Goal: Task Accomplishment & Management: Complete application form

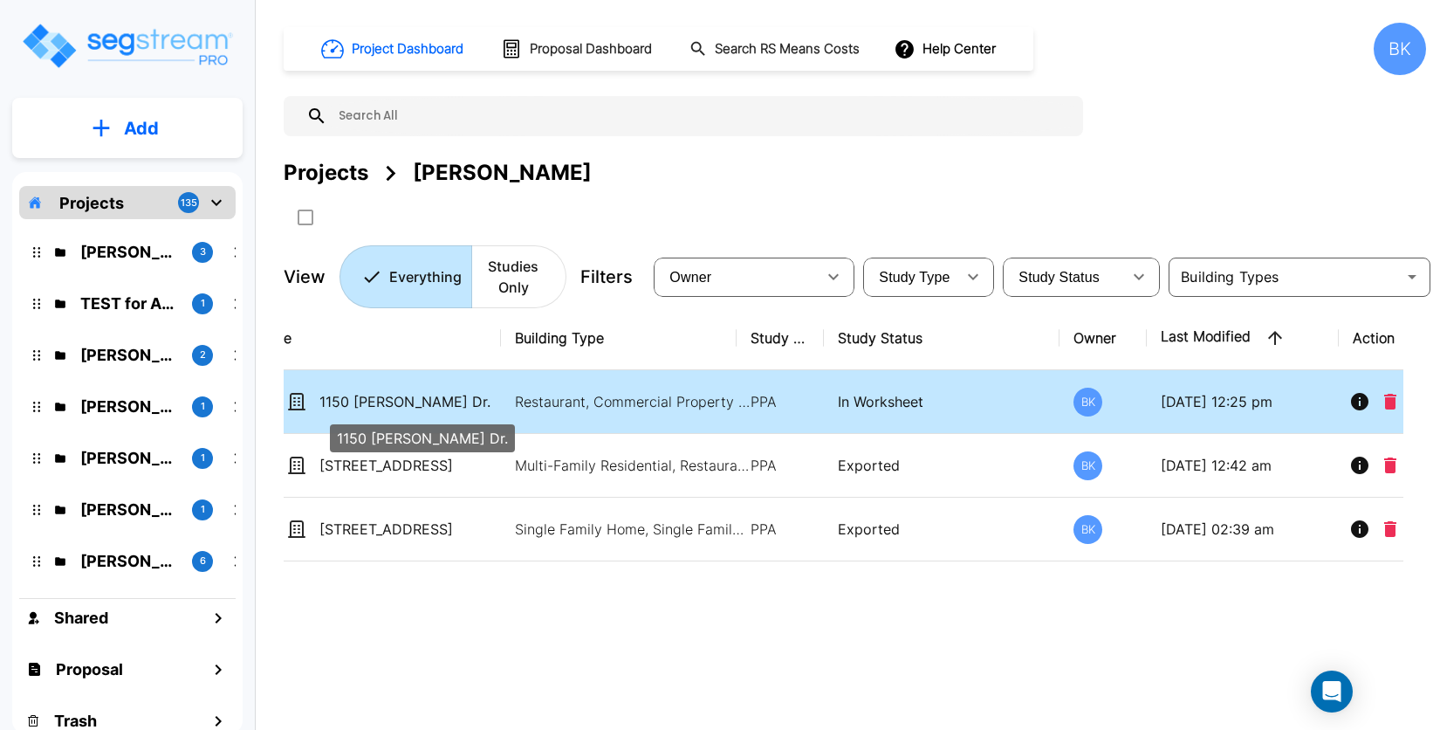
scroll to position [0, 93]
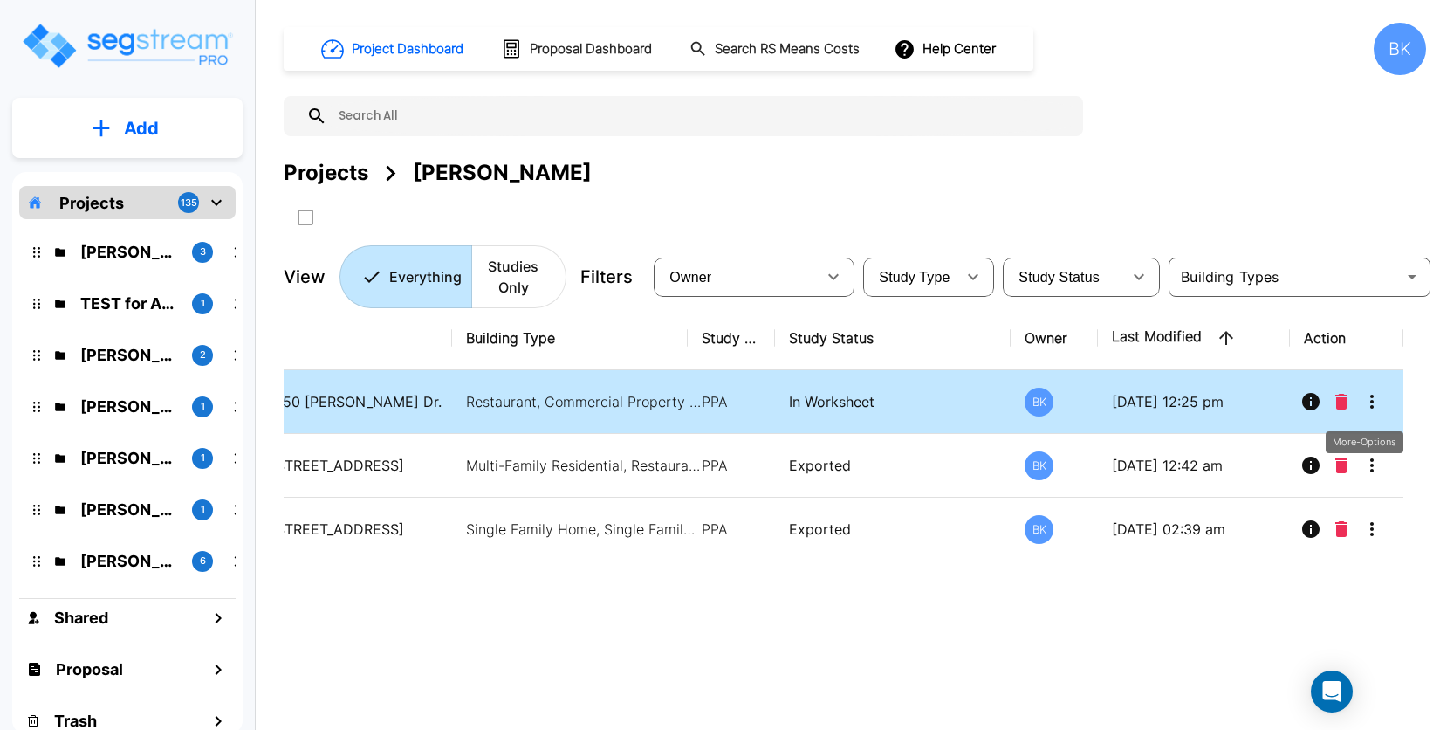
click at [1381, 399] on icon "More-Options" at bounding box center [1372, 401] width 21 height 21
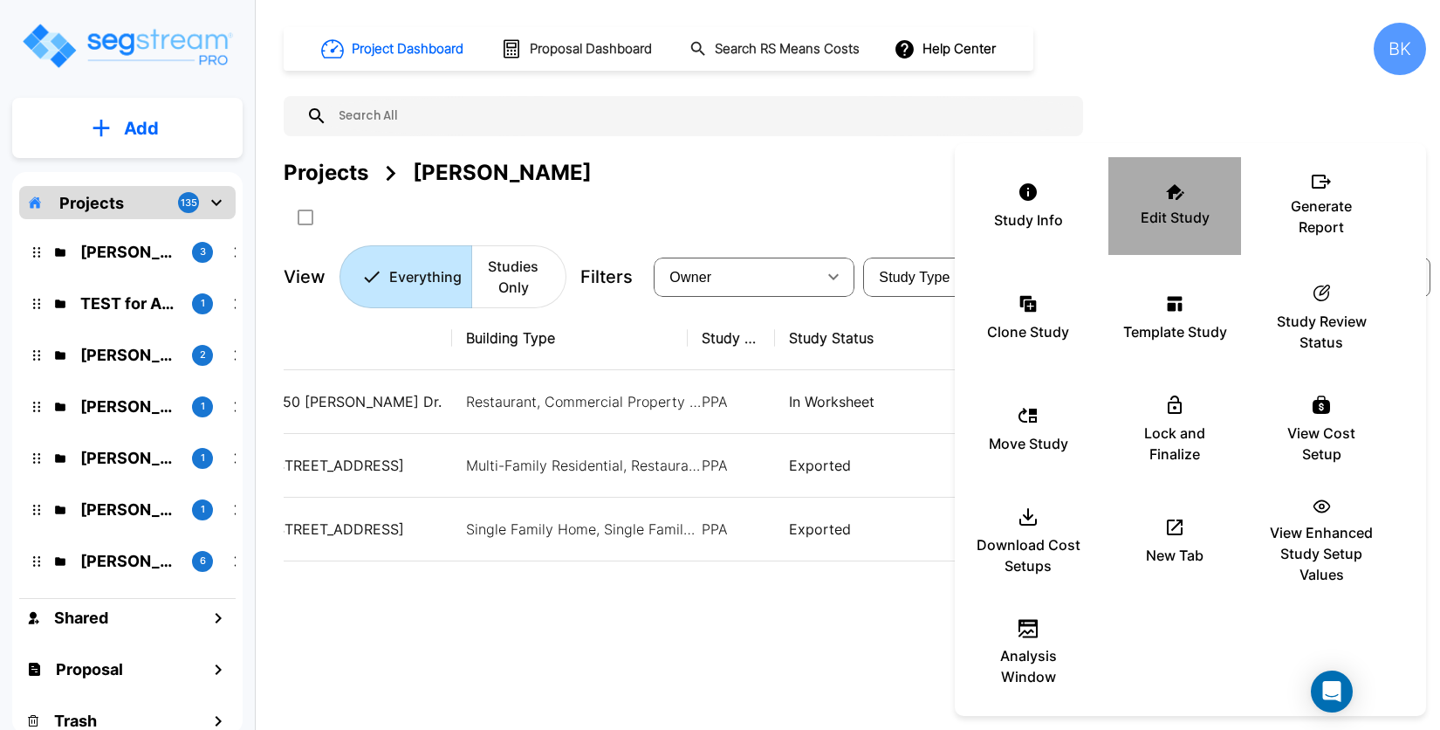
click at [1171, 209] on p "Edit Study" at bounding box center [1175, 217] width 69 height 21
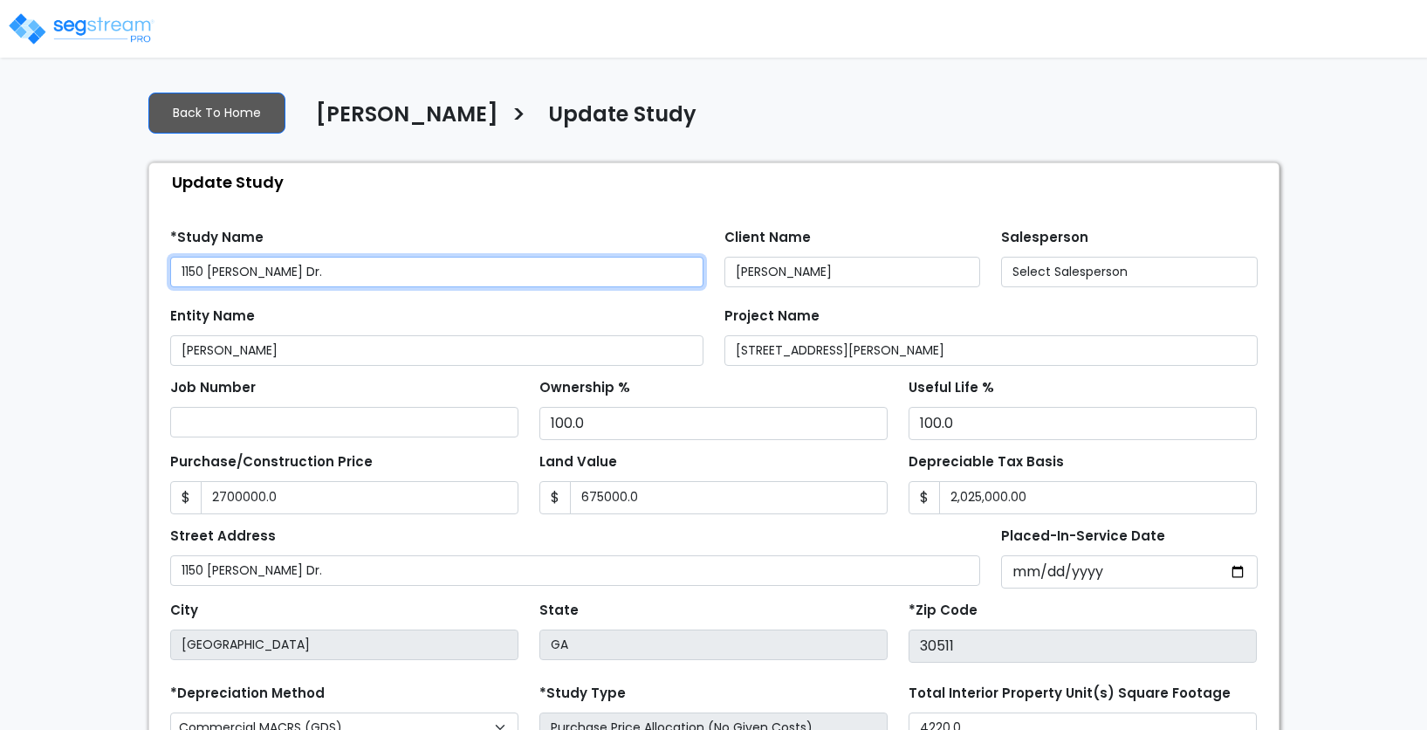
type input "2,700,000.0"
type input "675,000.0"
select select "2025"
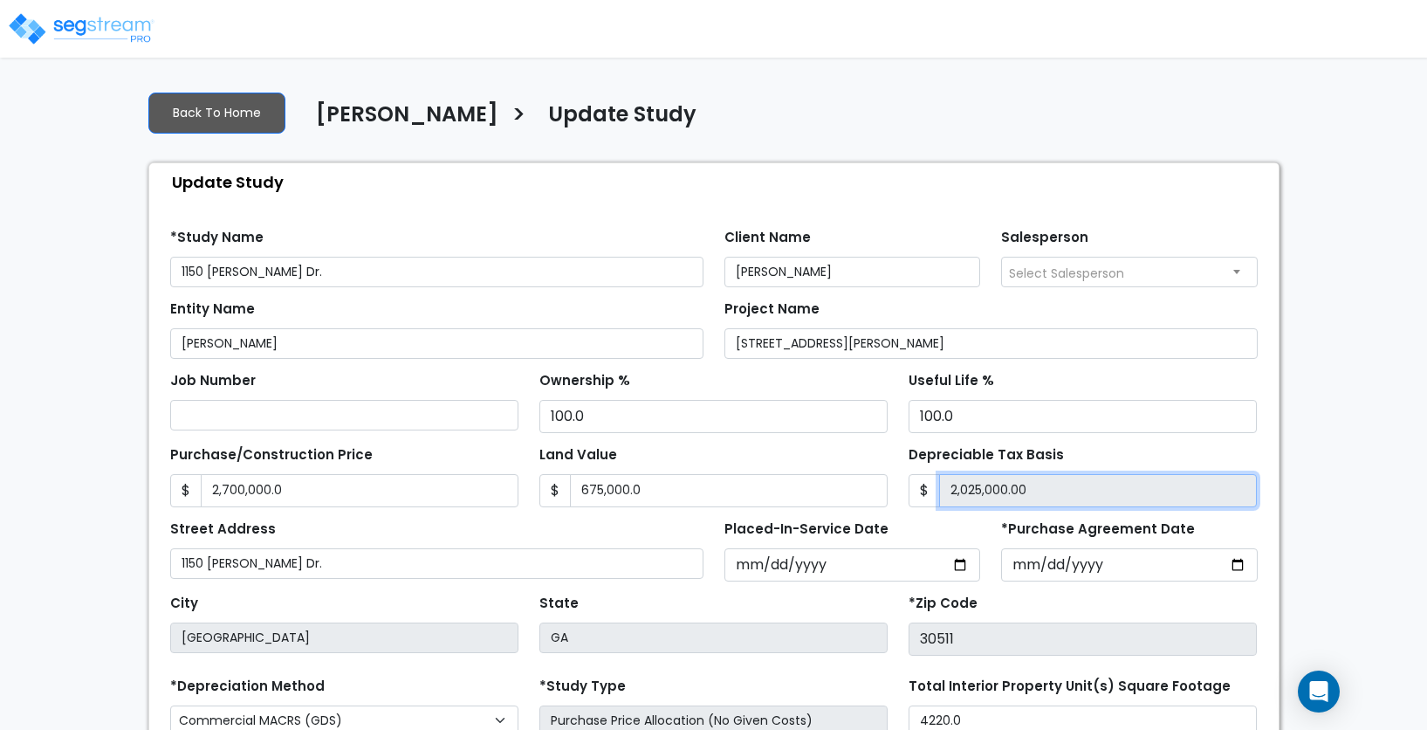
click at [991, 487] on input "2,025,000.00" at bounding box center [1098, 490] width 318 height 33
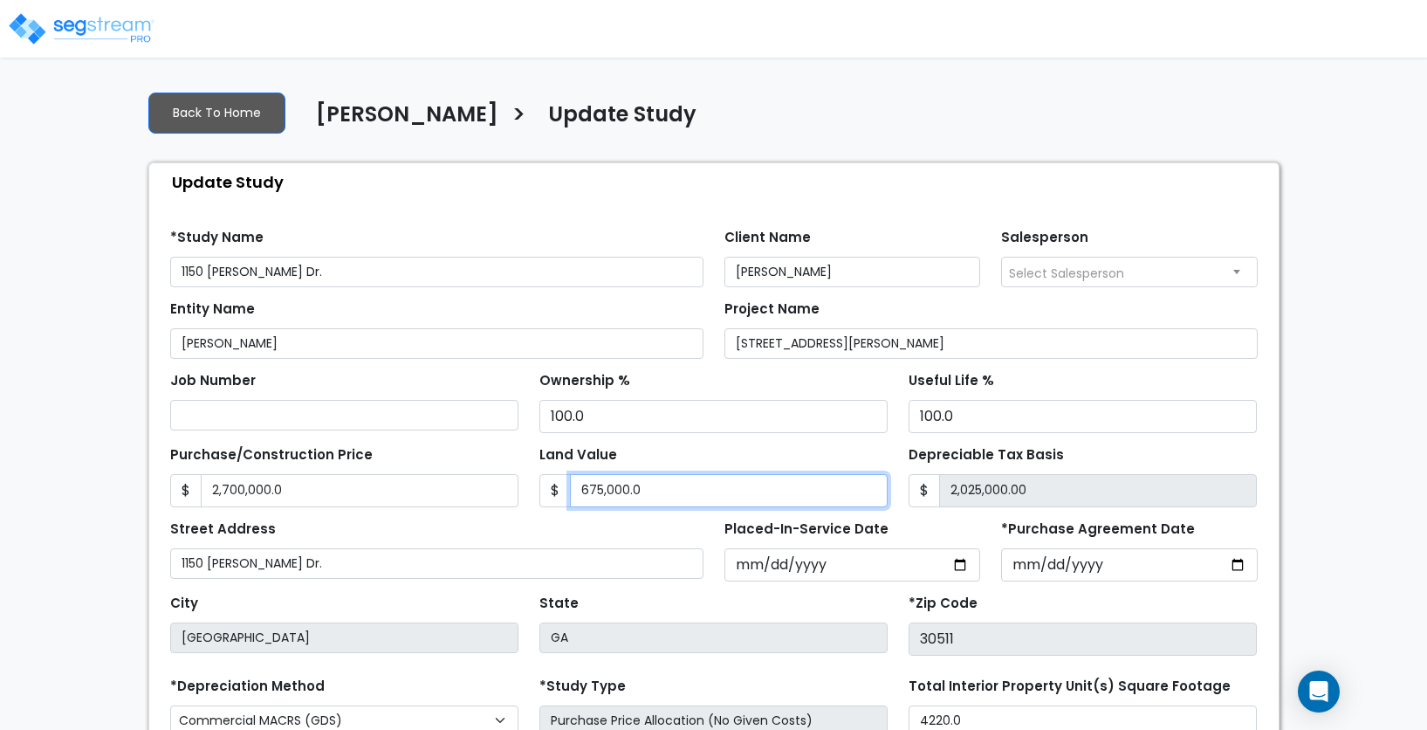
click at [601, 499] on input "675,000.0" at bounding box center [729, 490] width 318 height 33
type input "5"
type input "2,699,995.00"
type input "50"
type input "2,699,950.00"
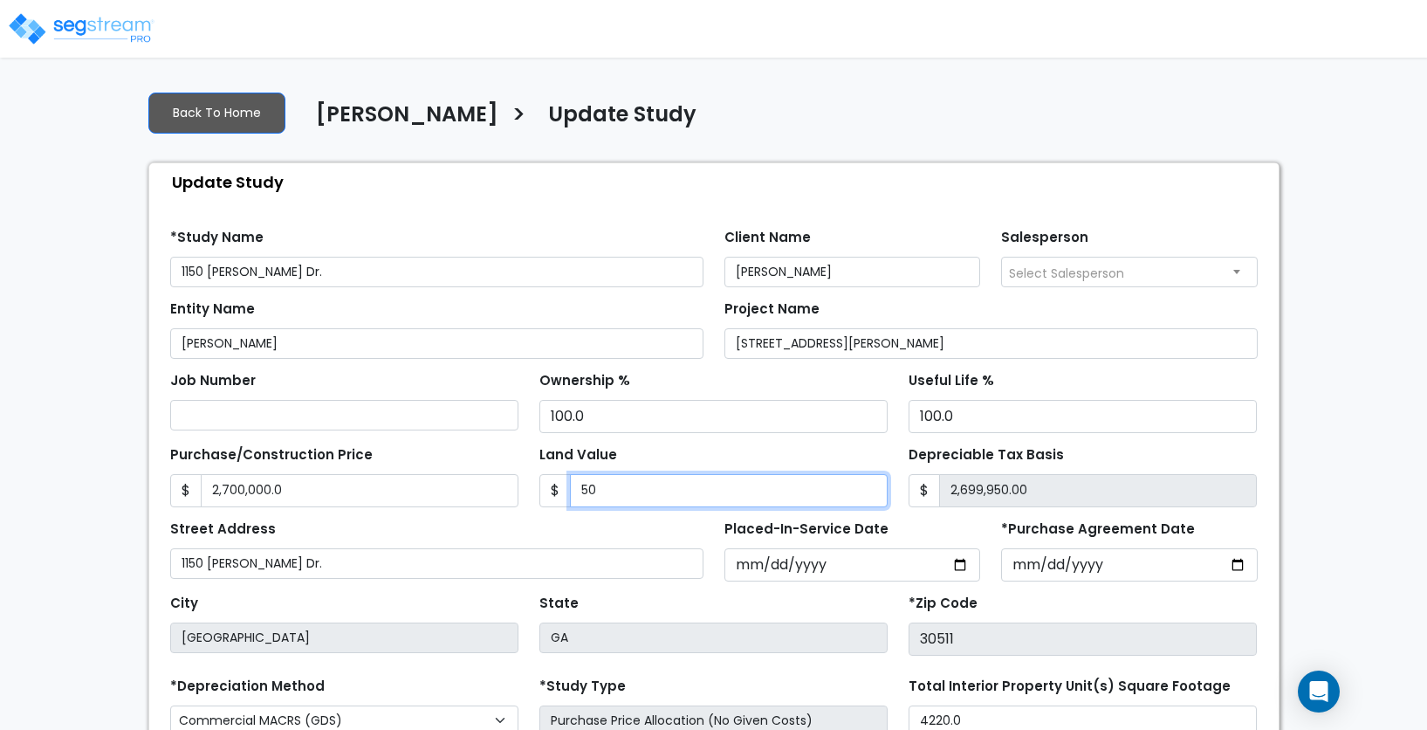
type input "500"
type input "2,699,500.00"
type input "5000"
type input "2,695,000.00"
type input "5,0000"
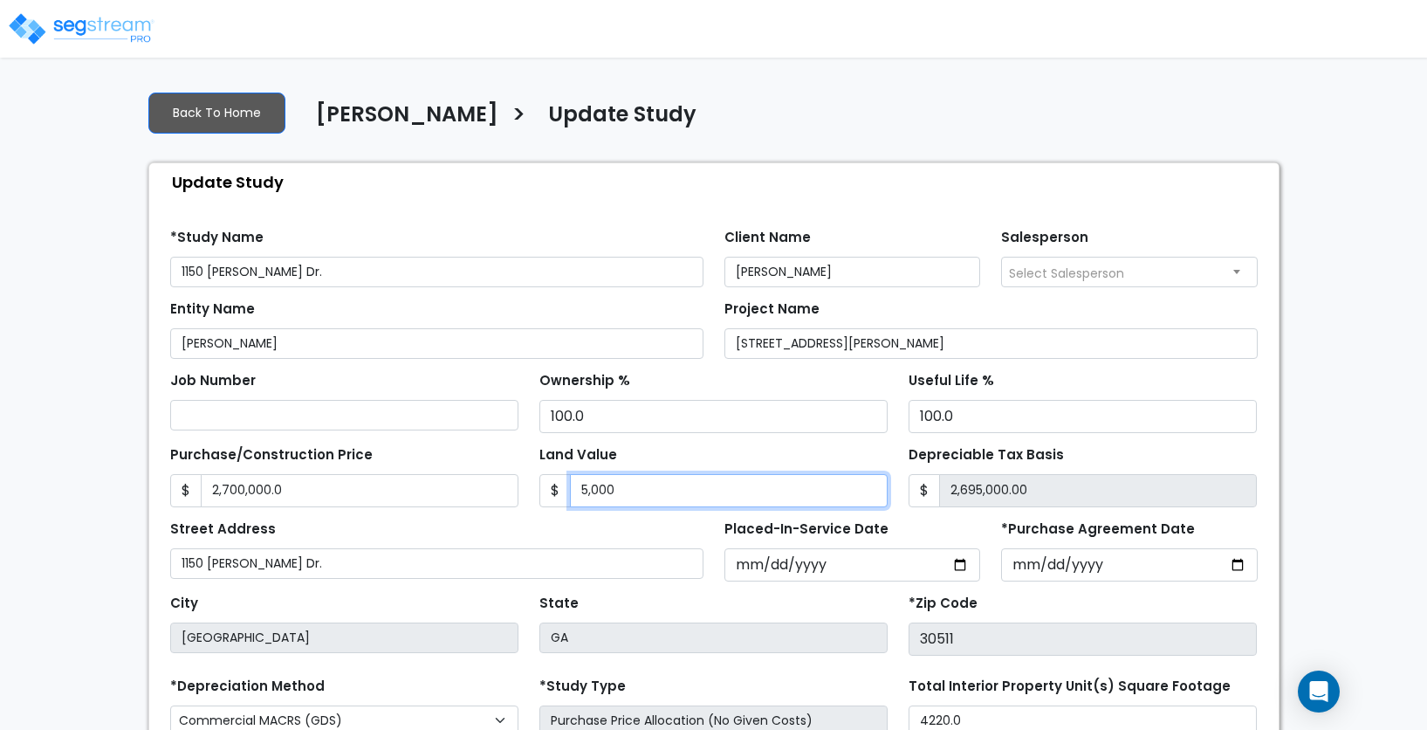
type input "2,650,000.00"
type input "50,0000"
type input "2,200,000.00"
click at [548, 490] on div "$ 500,000" at bounding box center [713, 490] width 348 height 33
type input "7"
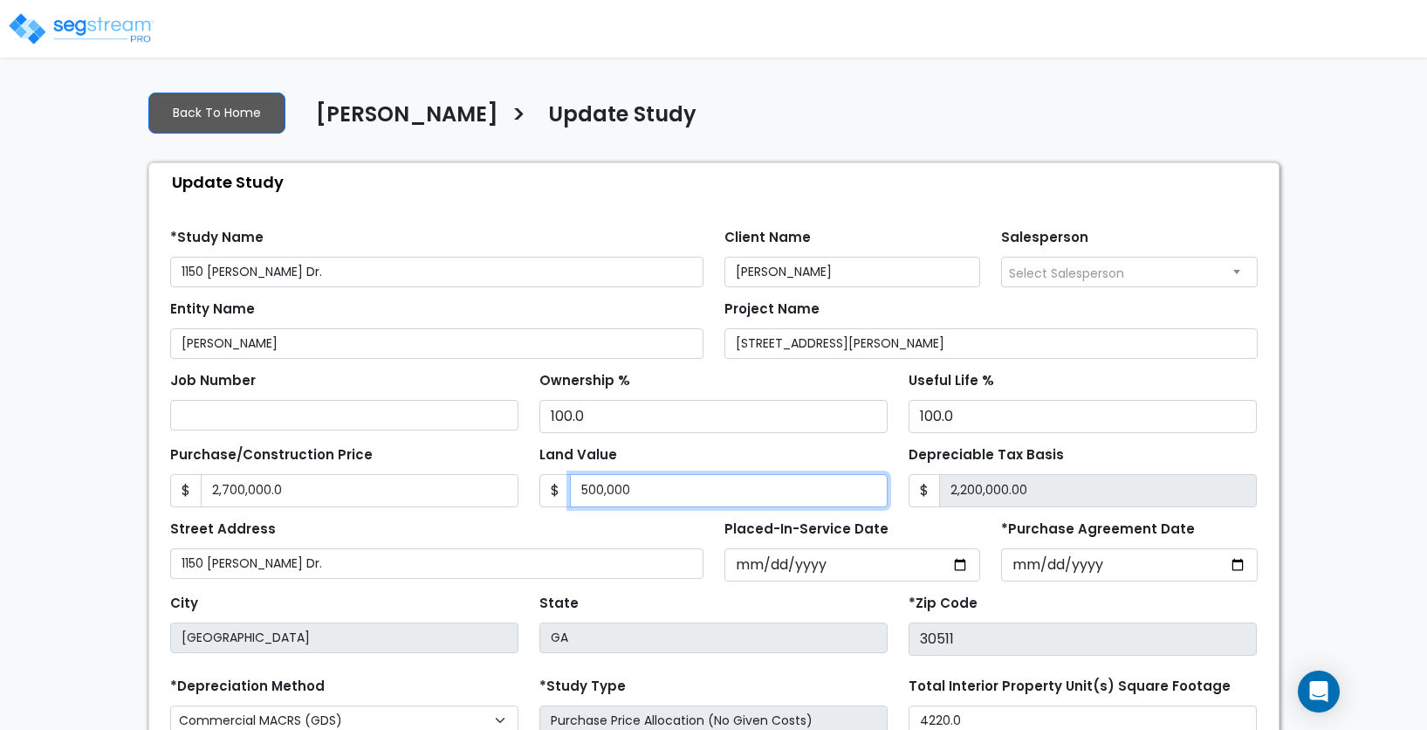
type input "2,699,993.00"
type input "76"
type input "2,699,924.00"
type input "7"
type input "2,699,993.00"
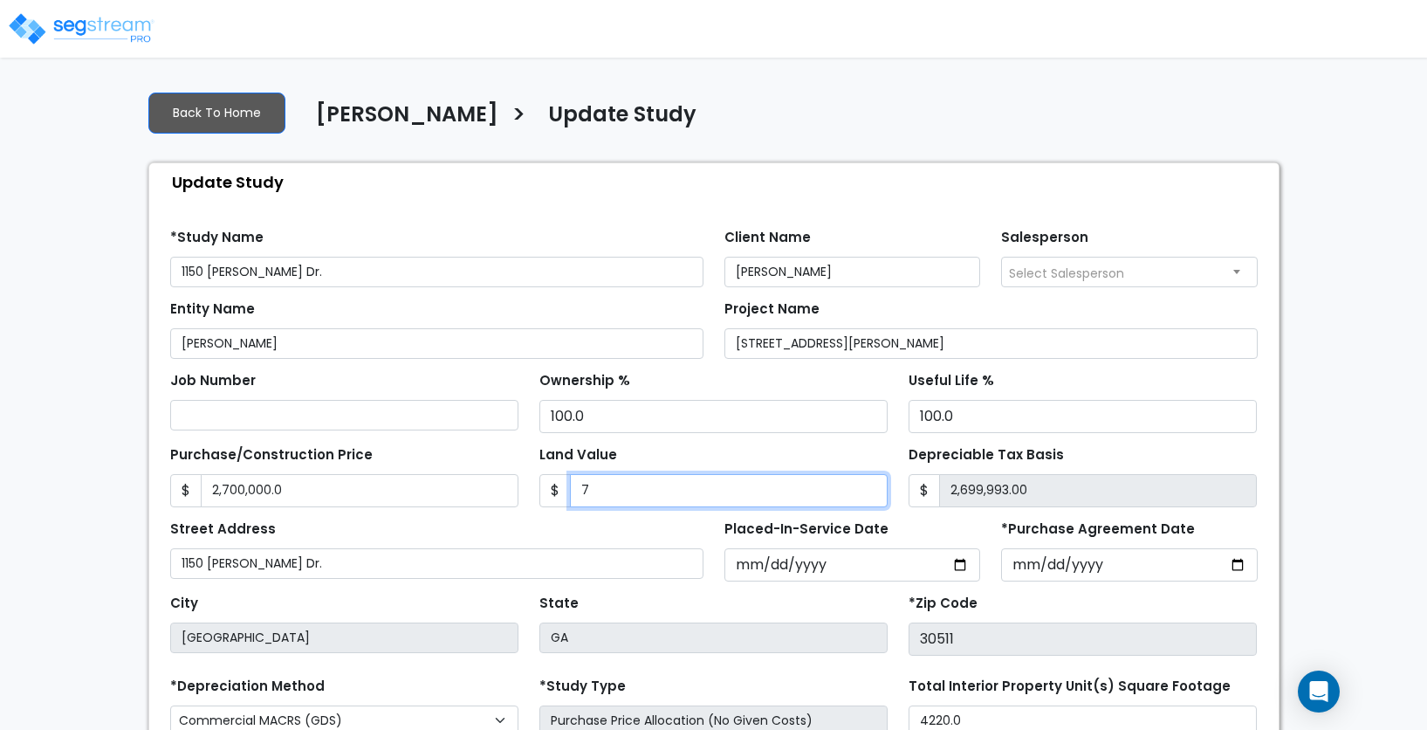
type input "2,700,000.00"
type input "6"
type input "2,699,994.00"
type input "67"
type input "2,699,933.00"
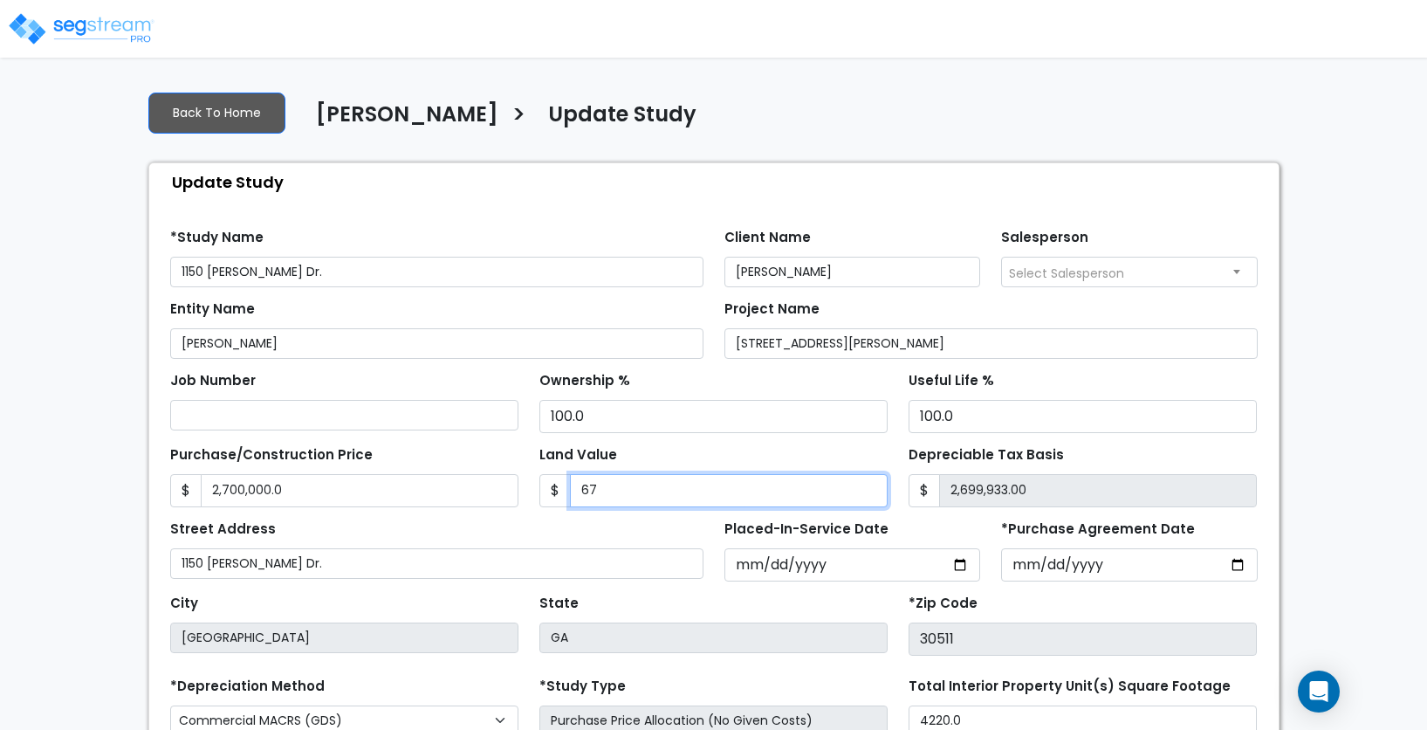
type input "675"
type input "2,699,325.00"
type input "6750"
type input "2,693,250.00"
type input "6,7500"
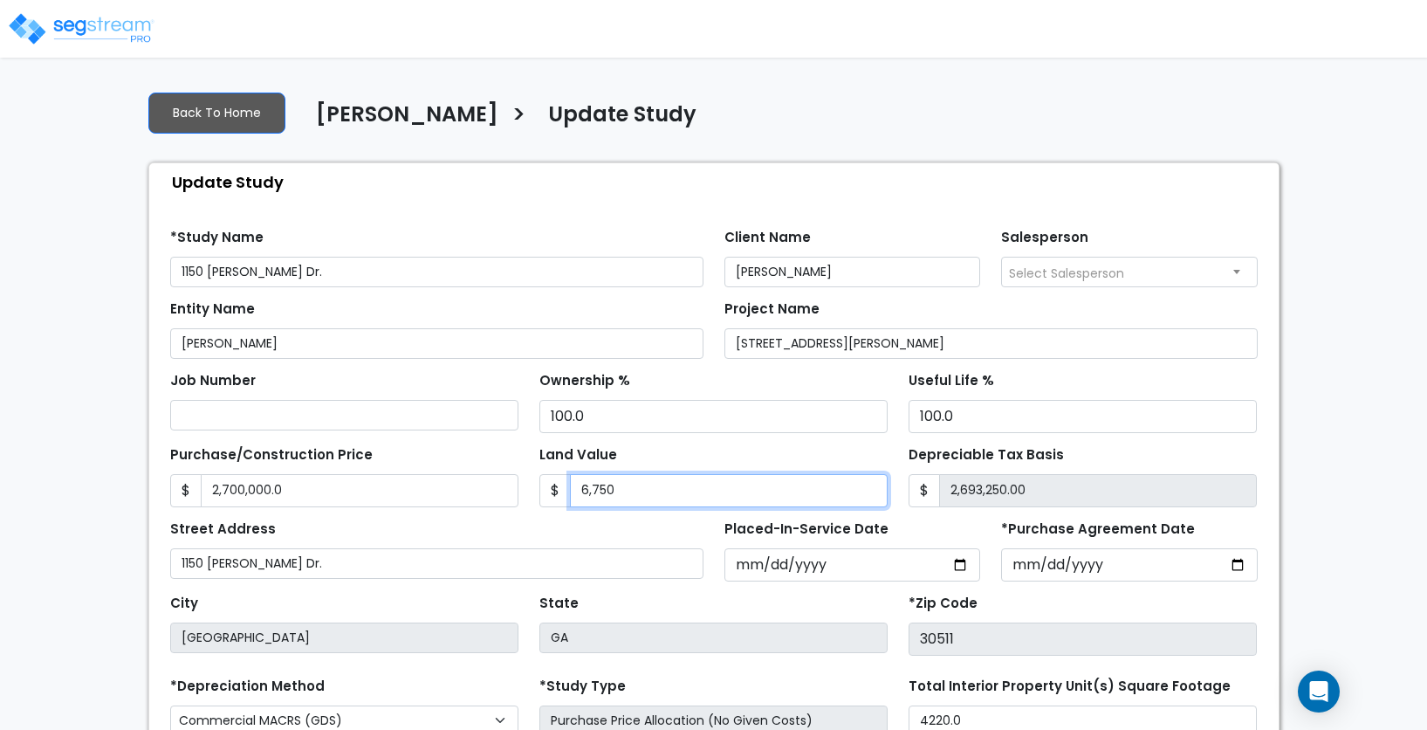
type input "2,632,500.00"
type input "67,5000"
type input "2,025,000.00"
type input "675,000"
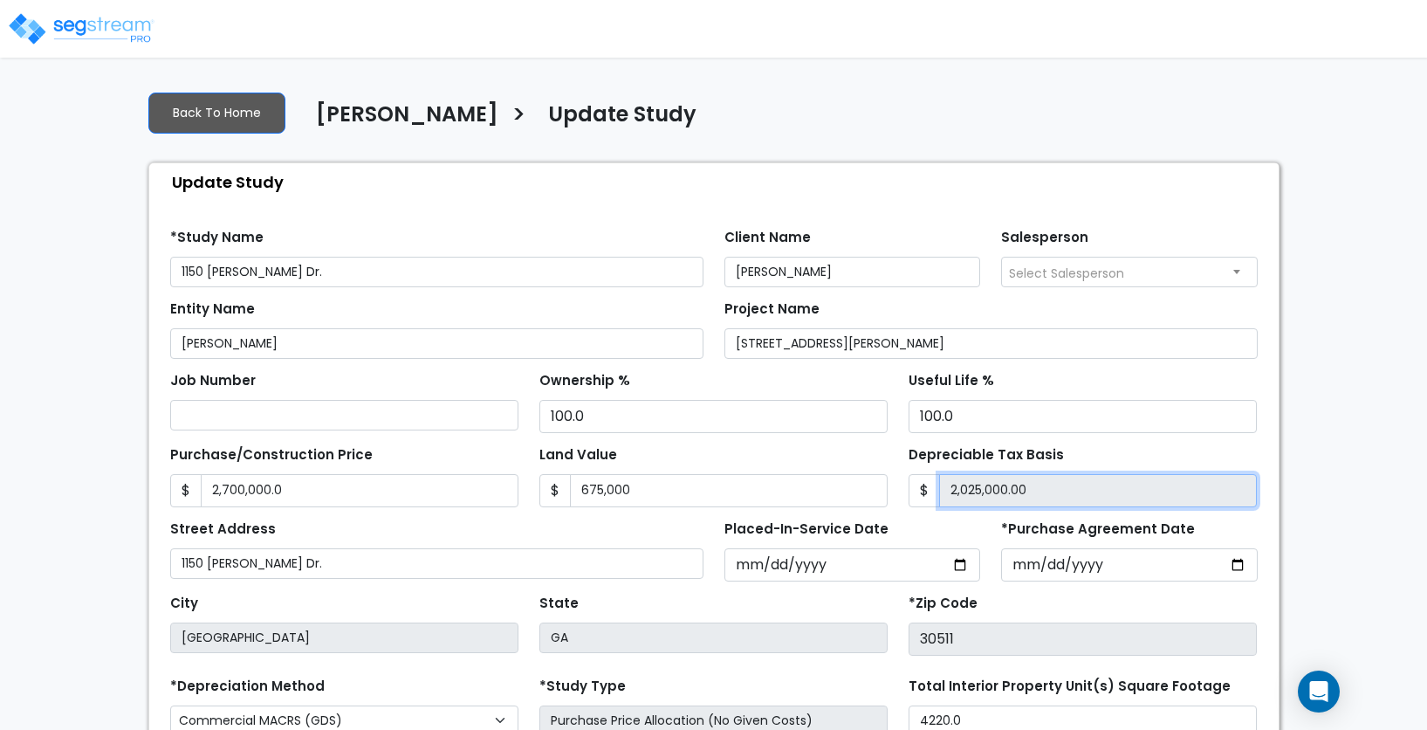
click at [1003, 505] on input "2,025,000.00" at bounding box center [1098, 490] width 318 height 33
click at [1008, 489] on input "2,025,000.00" at bounding box center [1098, 490] width 318 height 33
click at [988, 488] on input "2,025,000.00" at bounding box center [1098, 490] width 318 height 33
click at [960, 488] on input "2,025,000.00" at bounding box center [1098, 490] width 318 height 33
click at [959, 491] on input "2,025,000.00" at bounding box center [1098, 490] width 318 height 33
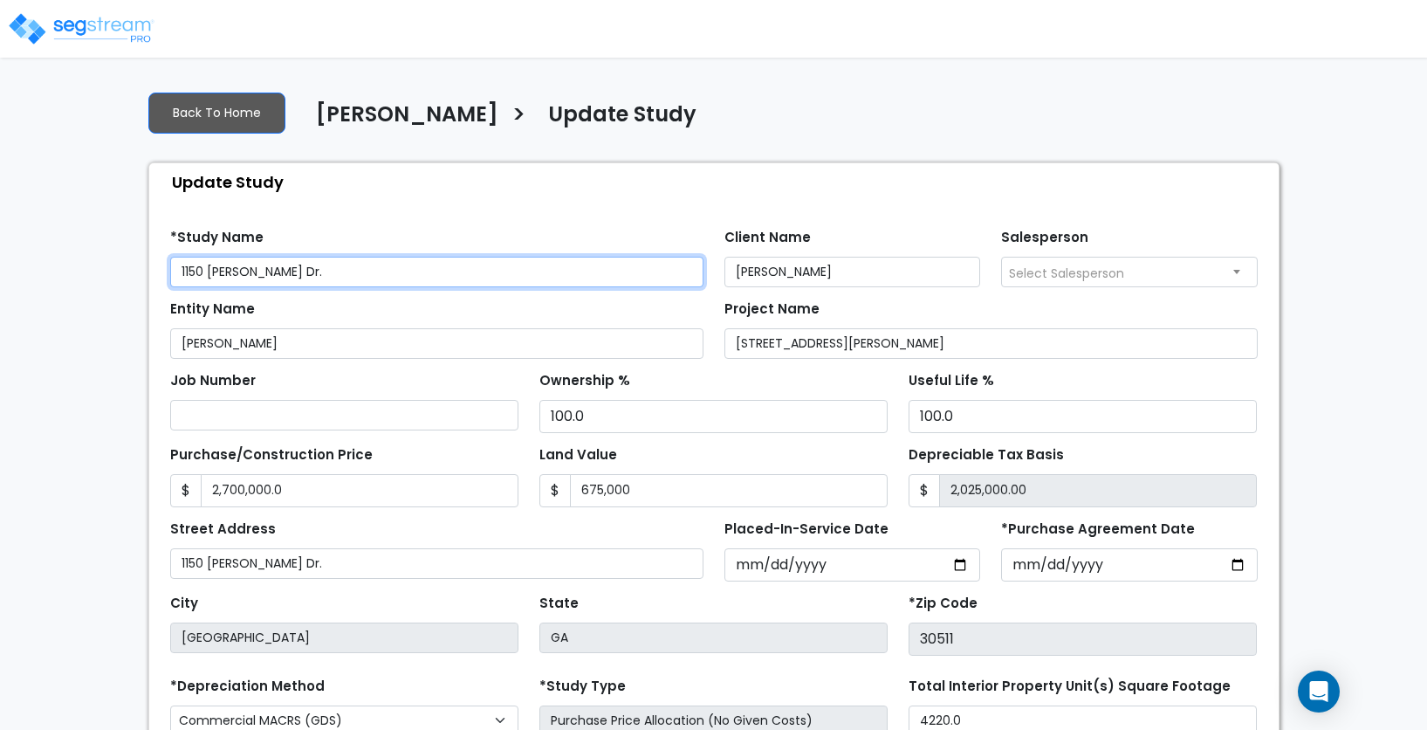
click at [350, 273] on input "1150 Pat Haralson Dr." at bounding box center [436, 272] width 533 height 31
type input "1150 Pat Haralson Dr"
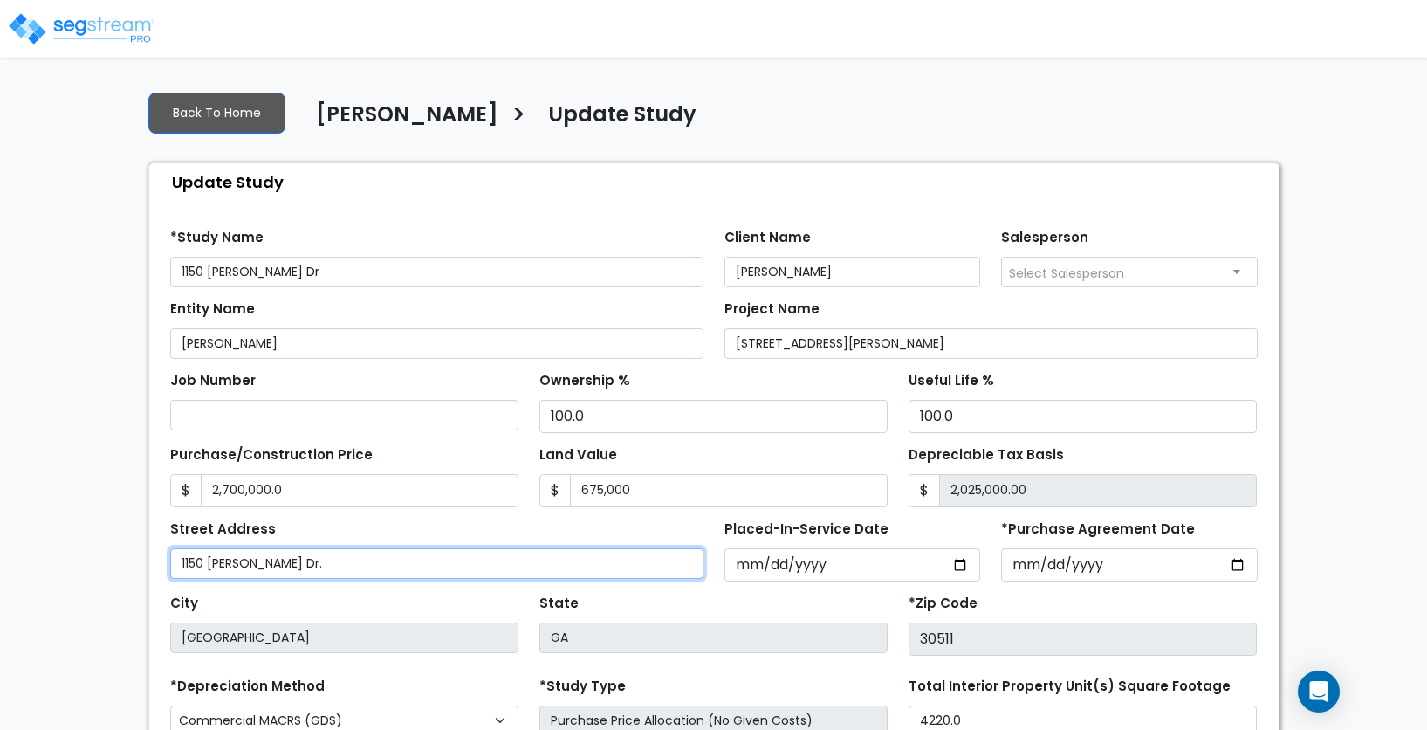
click at [333, 562] on input "1150 Pat Haralson Dr." at bounding box center [436, 563] width 533 height 31
type input "1150 Pat Haralson Dr"
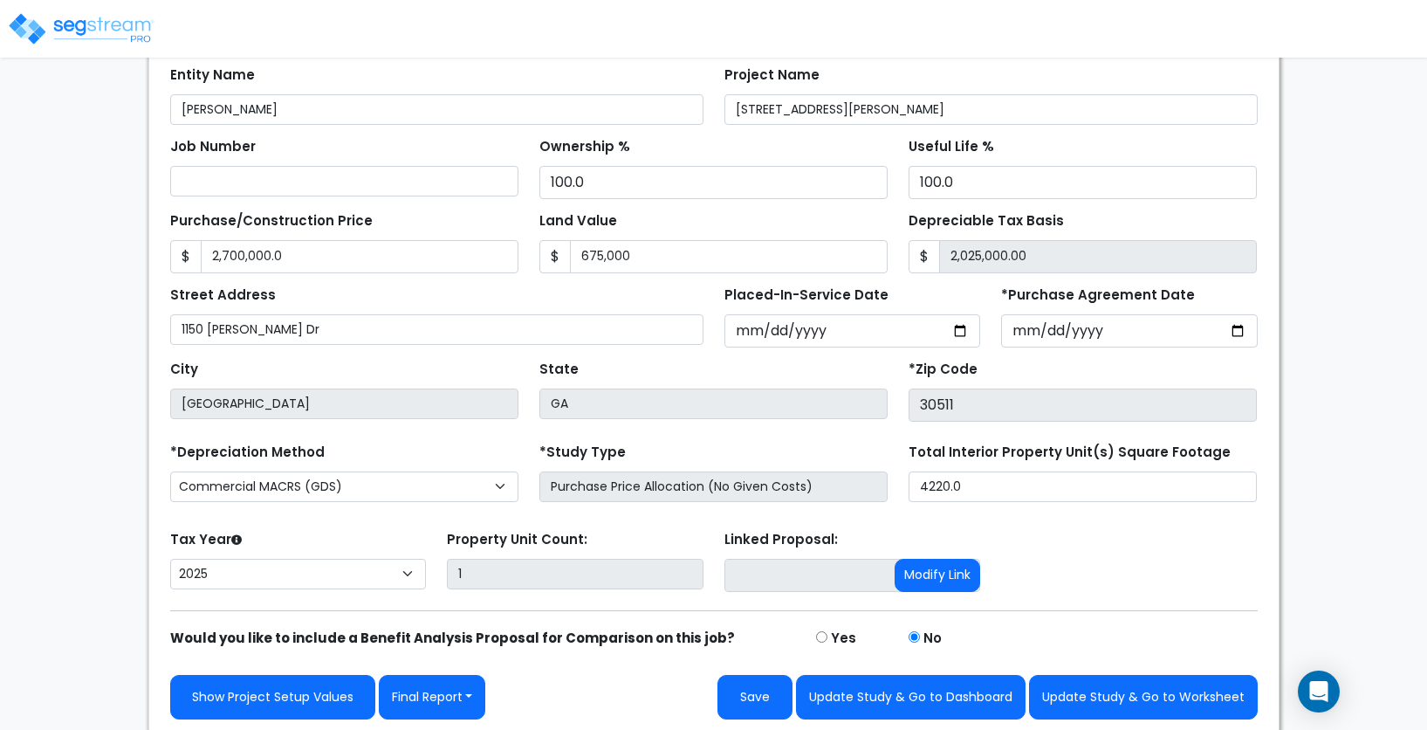
scroll to position [238, 0]
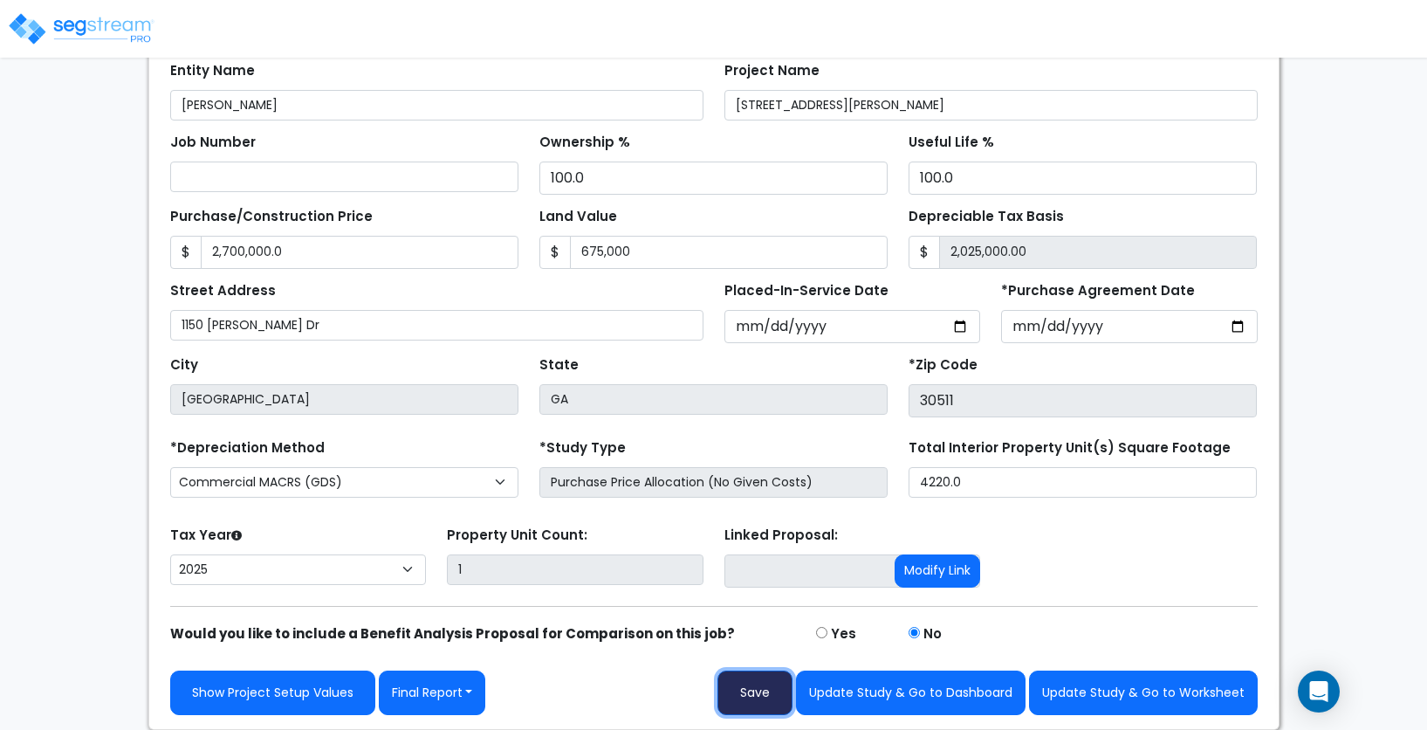
click at [770, 688] on button "Save" at bounding box center [754, 692] width 75 height 45
type input "2700000"
type input "675000"
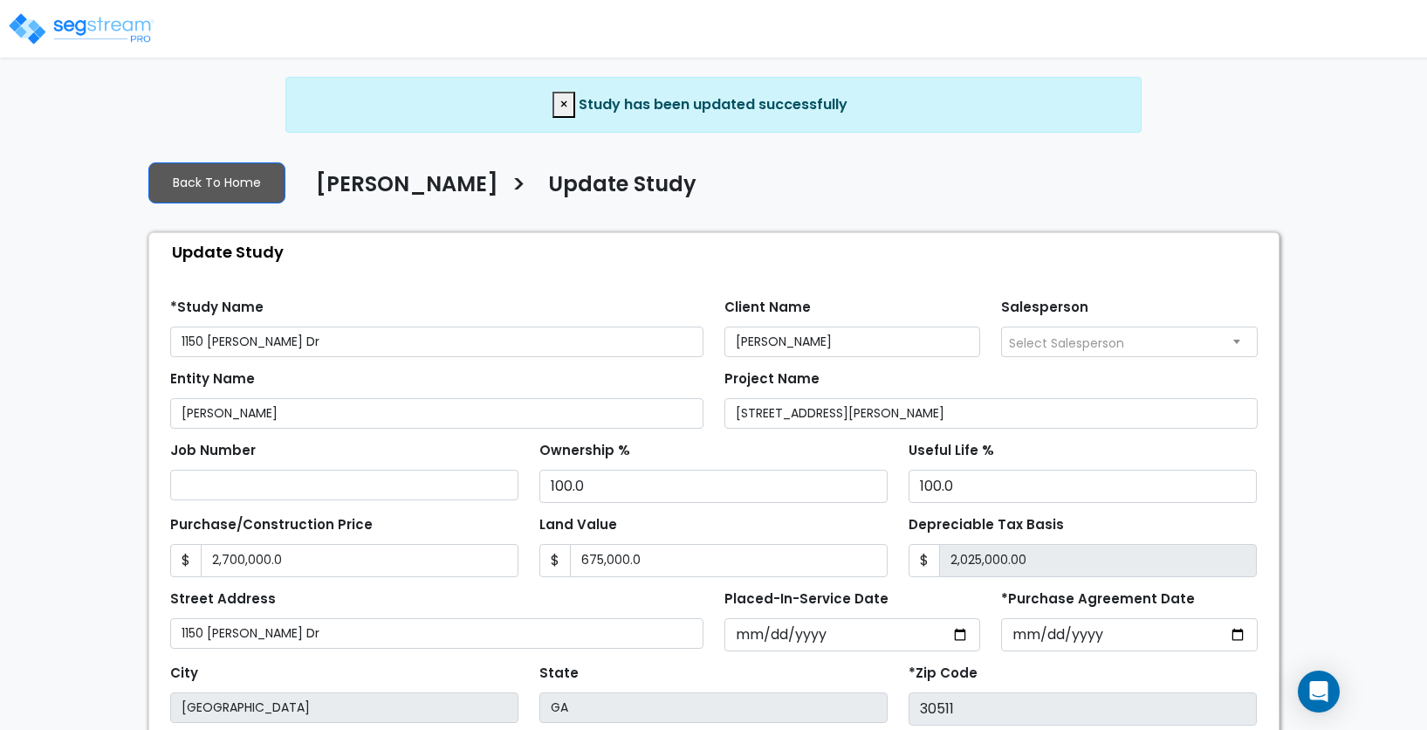
select select "2025"
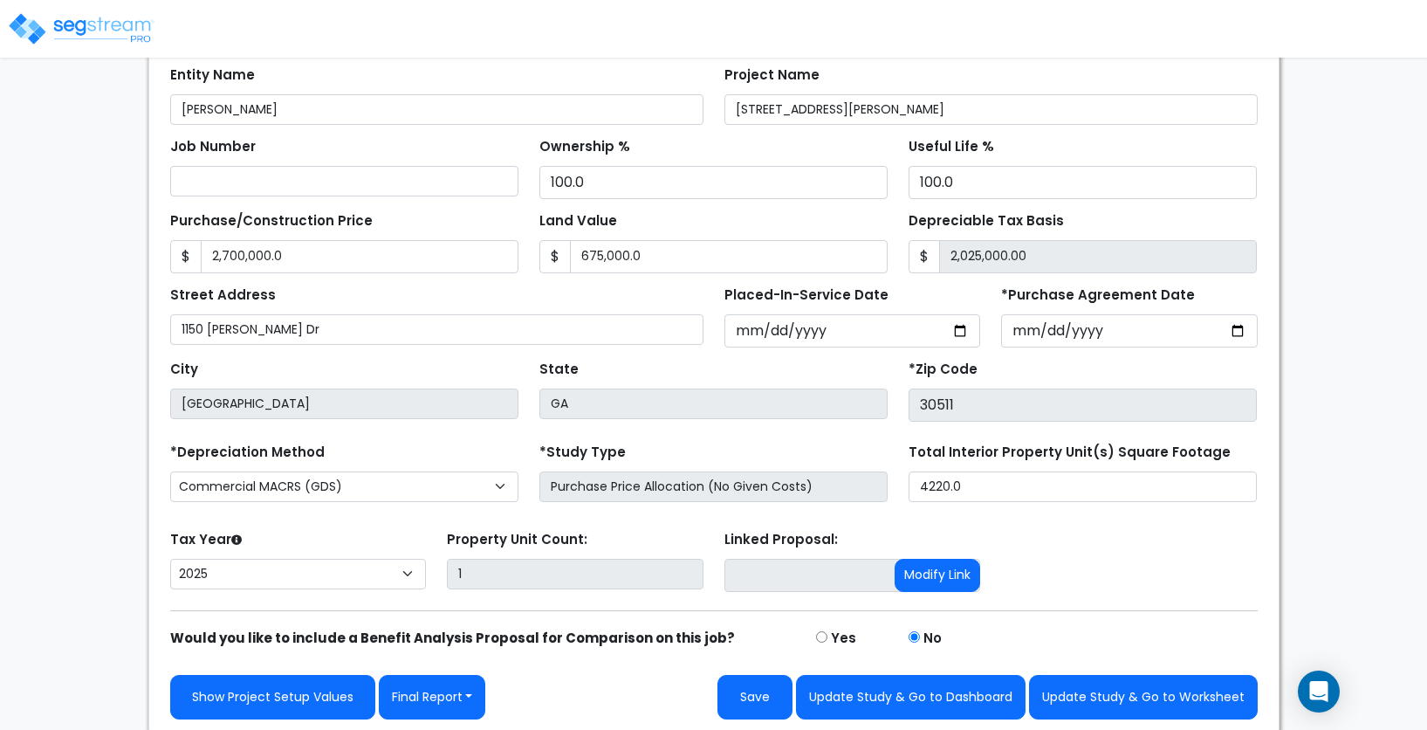
scroll to position [308, 0]
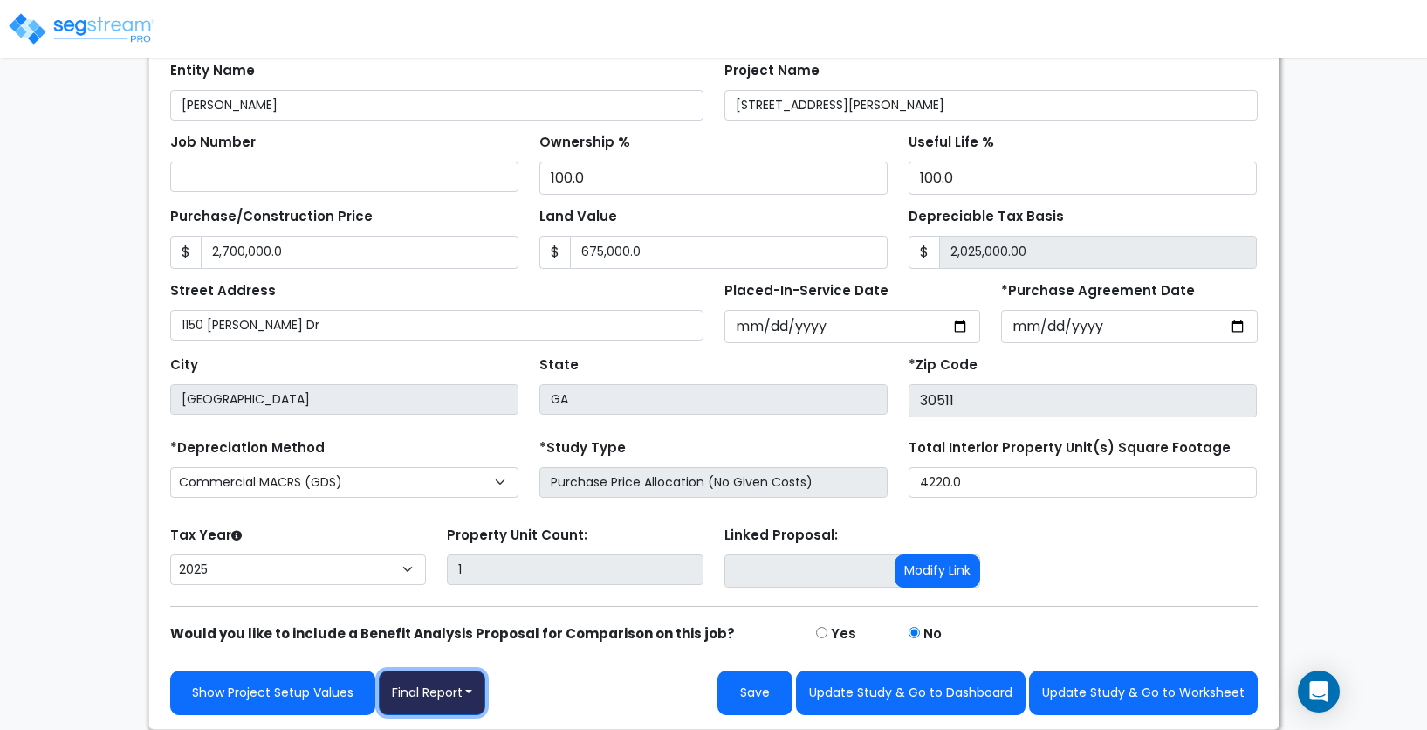
click at [463, 692] on button "Final Report" at bounding box center [432, 692] width 107 height 45
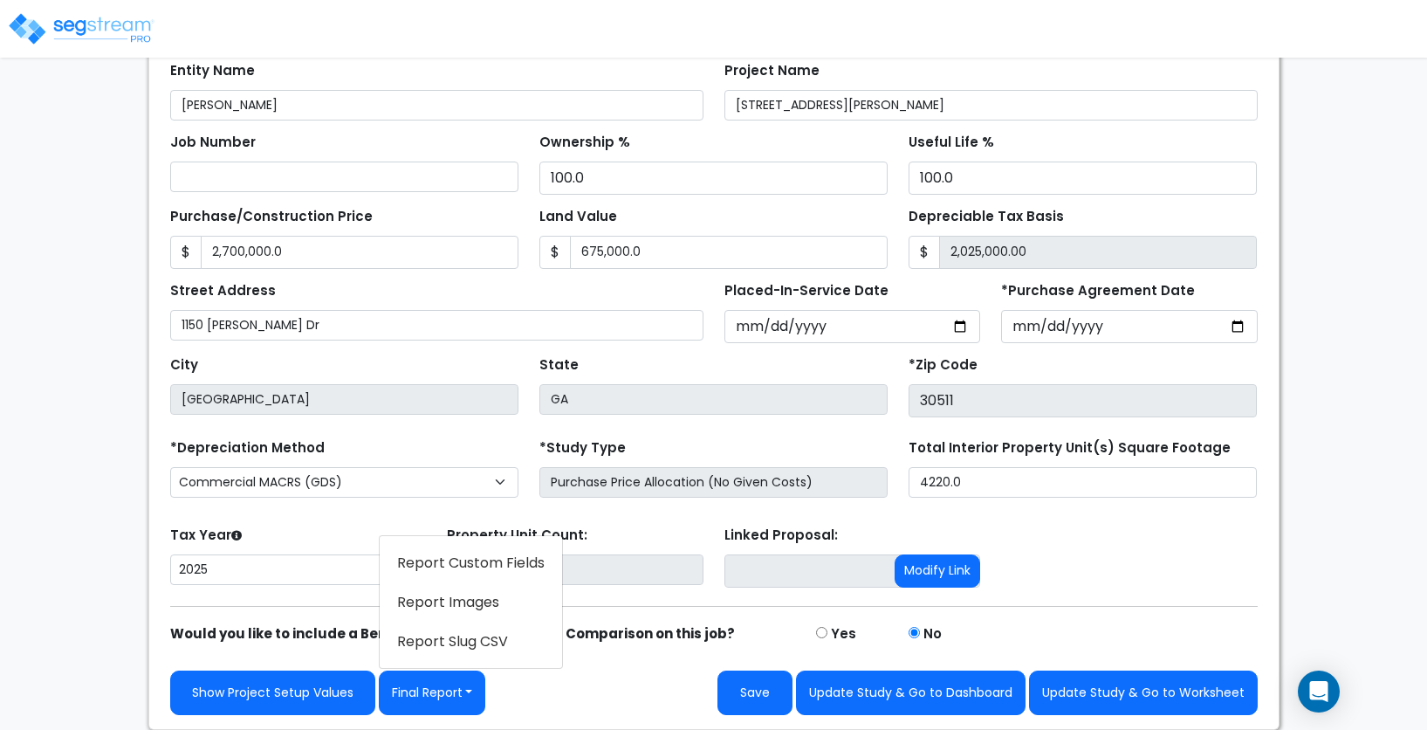
click at [456, 570] on link "Report Custom Fields" at bounding box center [471, 563] width 182 height 40
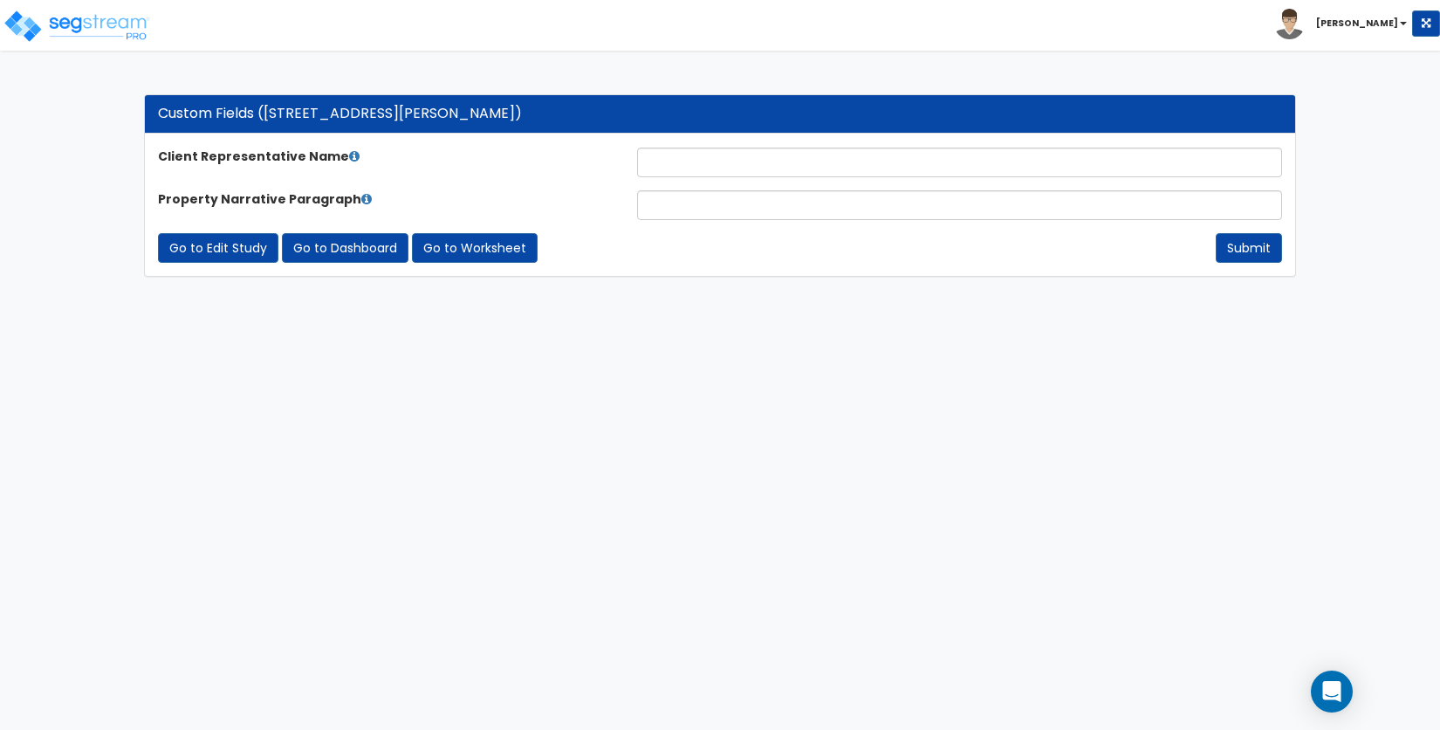
click at [681, 177] on form "Client Representative Name Property Narrative Paragraph Submit Go to Edit Study…" at bounding box center [720, 205] width 1124 height 115
click at [691, 148] on input "text" at bounding box center [959, 163] width 645 height 30
type input "[PERSON_NAME]"
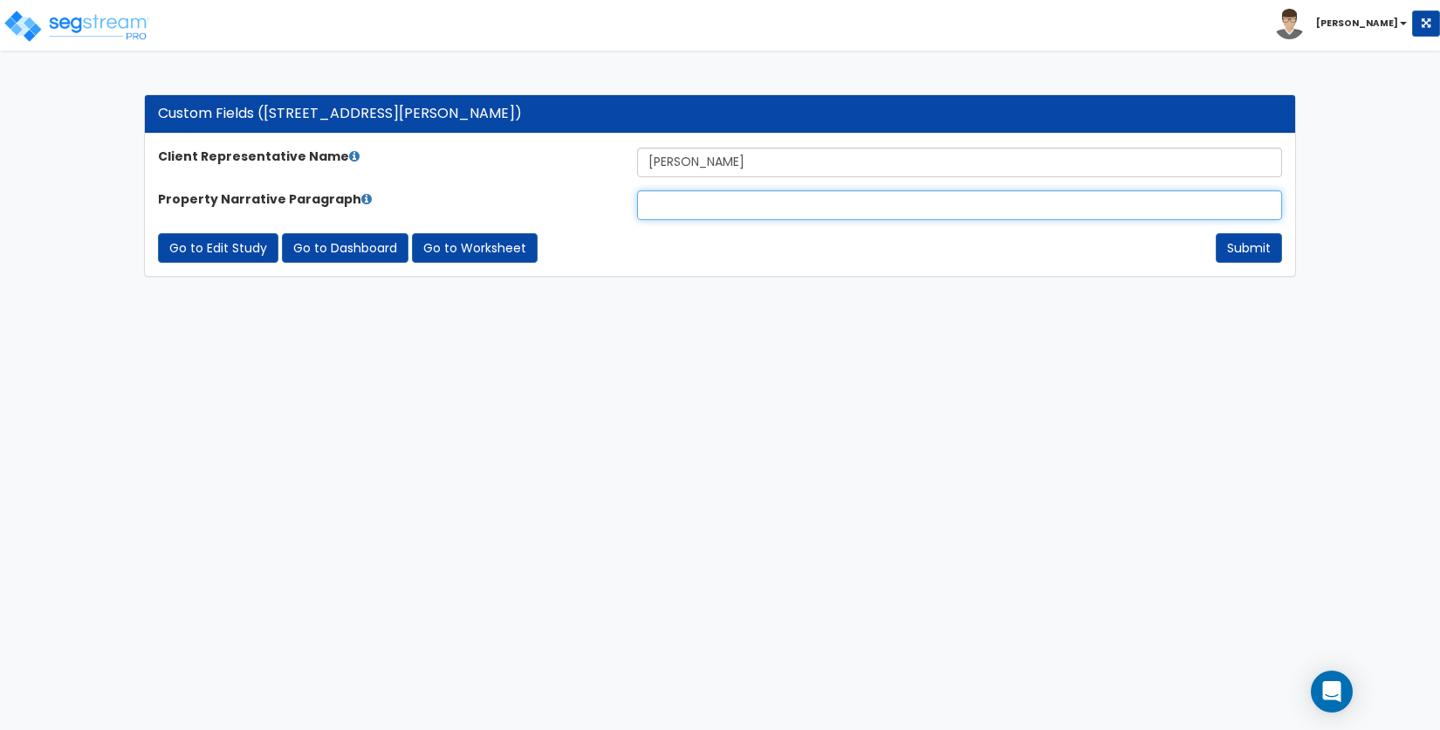
click at [885, 209] on input "text" at bounding box center [959, 205] width 645 height 30
type input "."
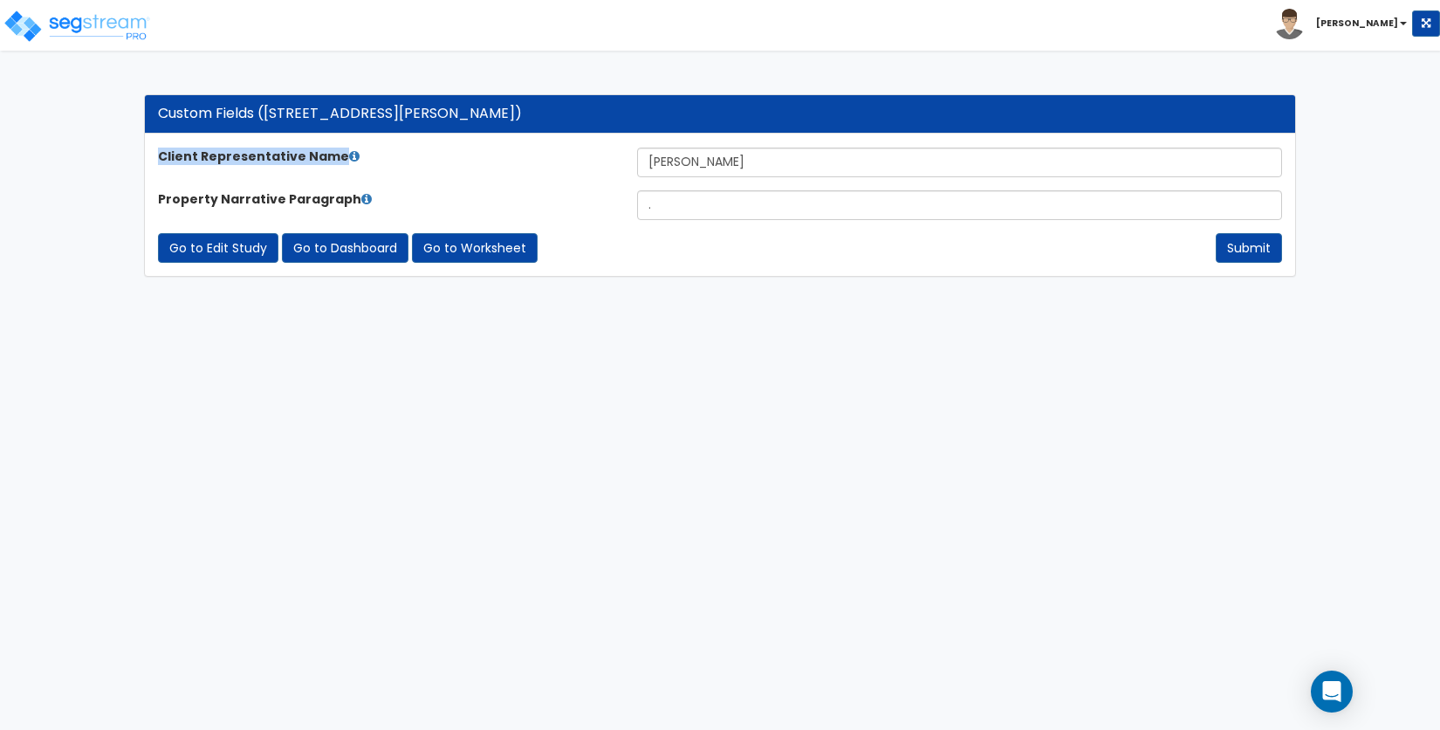
drag, startPoint x: 155, startPoint y: 157, endPoint x: 333, endPoint y: 160, distance: 178.1
click at [333, 160] on label "Client Representative Name" at bounding box center [384, 156] width 479 height 17
copy label "Client Representative Name"
drag, startPoint x: 155, startPoint y: 196, endPoint x: 344, endPoint y: 201, distance: 188.6
click at [344, 201] on label "Property Narrative Paragraph" at bounding box center [384, 198] width 479 height 17
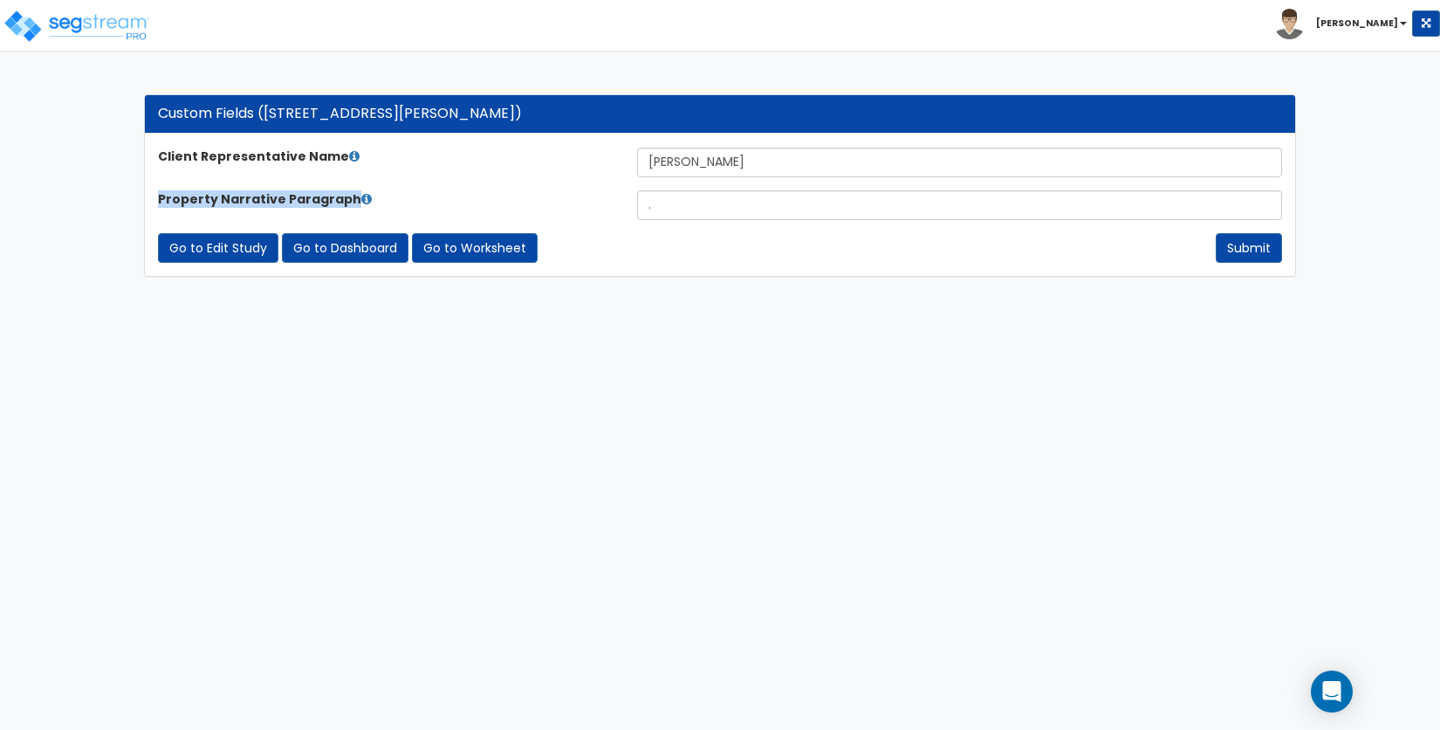
copy label "Property Narrative Paragraph"
click at [580, 294] on html "Toggle navigation Brian x" at bounding box center [720, 147] width 1440 height 294
click at [1240, 254] on button "Submit" at bounding box center [1249, 248] width 66 height 30
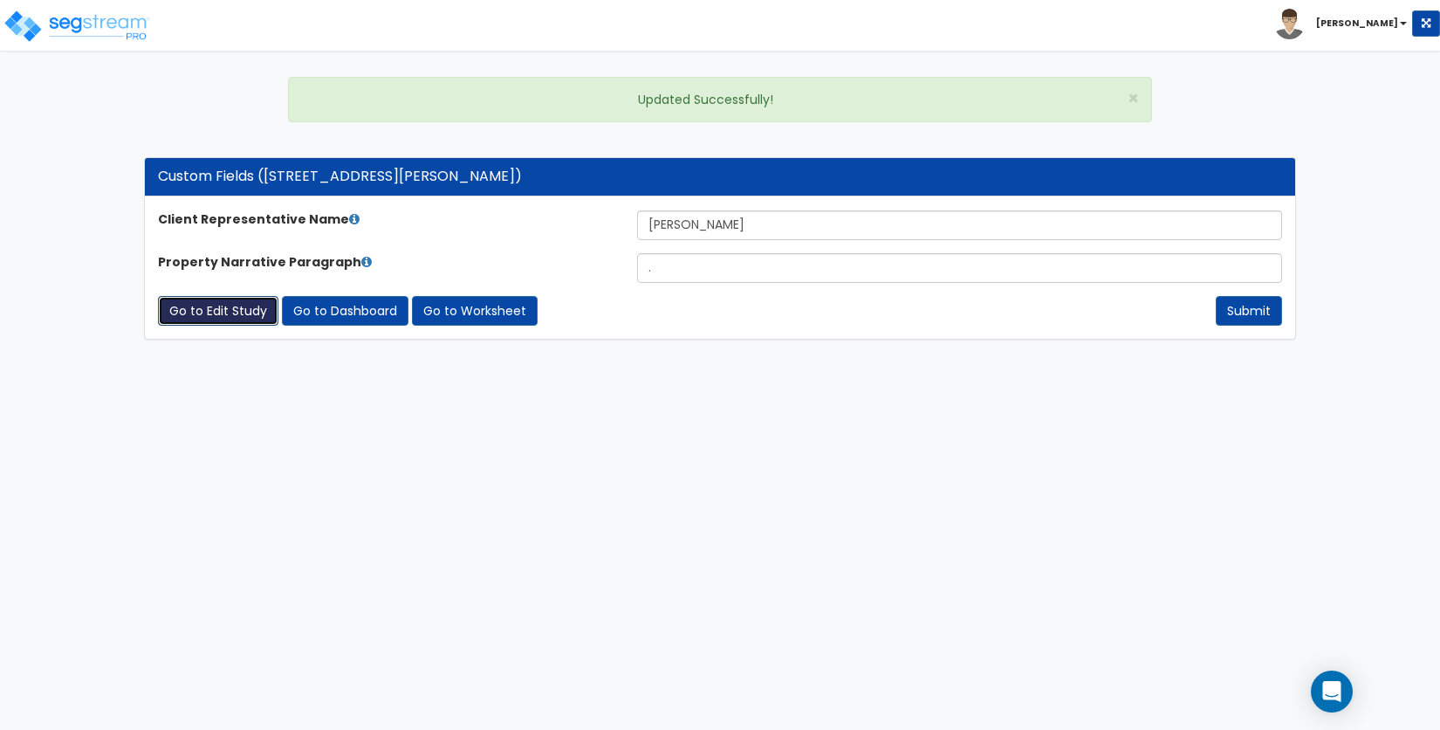
click at [197, 319] on link "Go to Edit Study" at bounding box center [218, 311] width 120 height 30
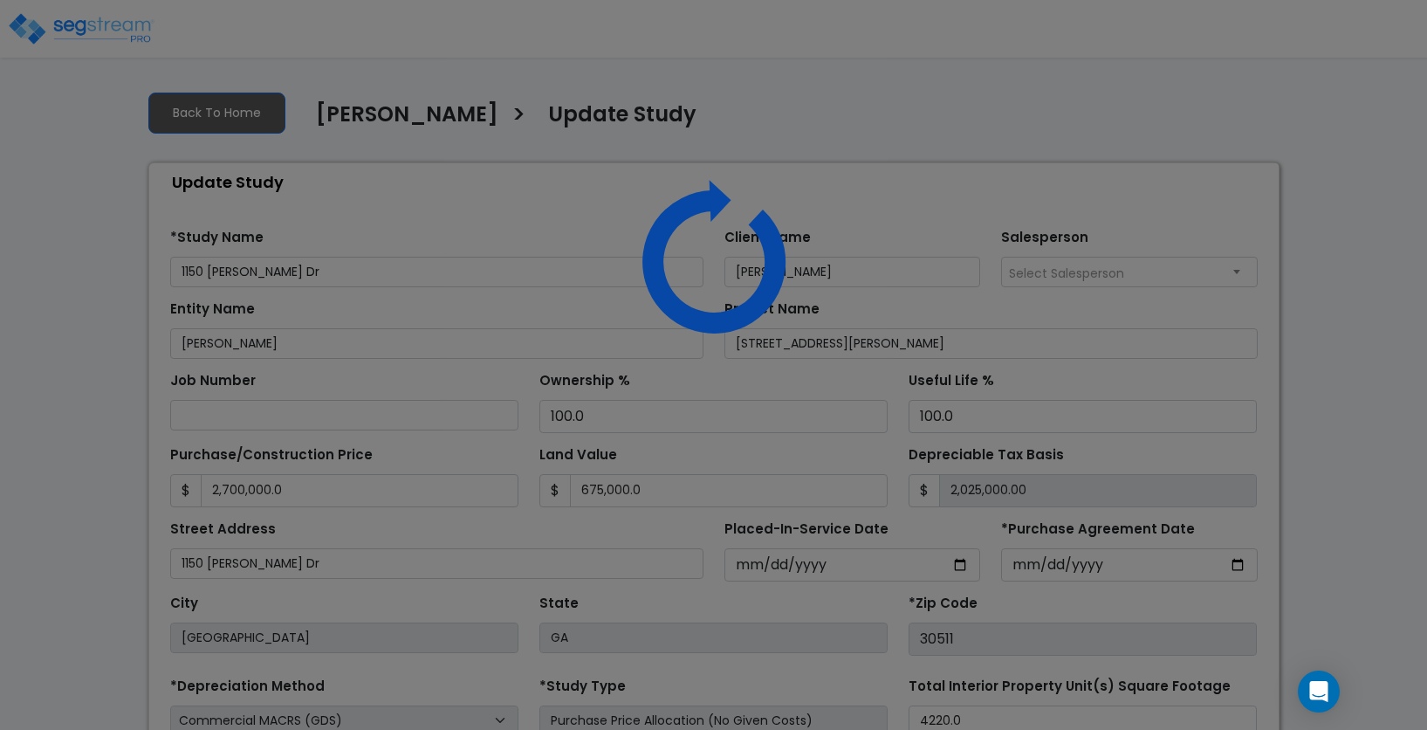
select select "2025"
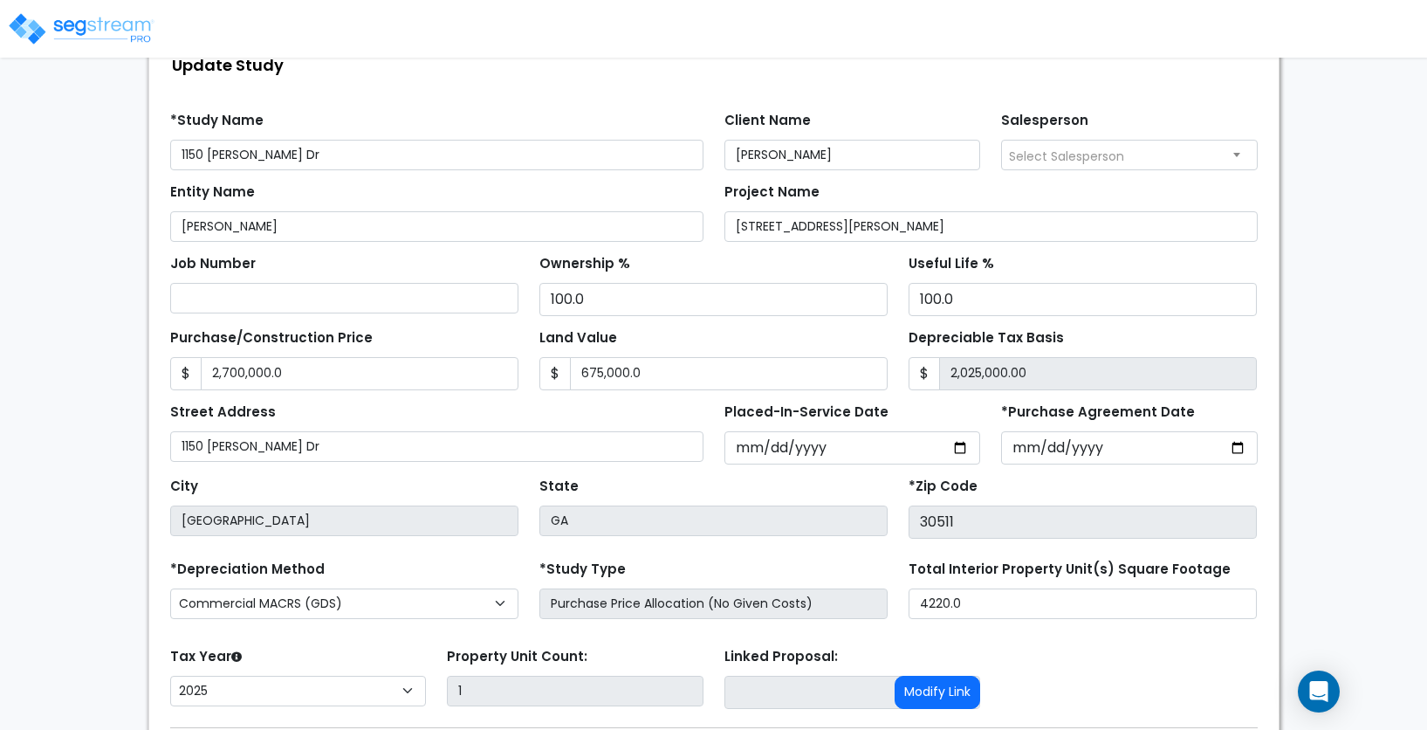
scroll to position [238, 0]
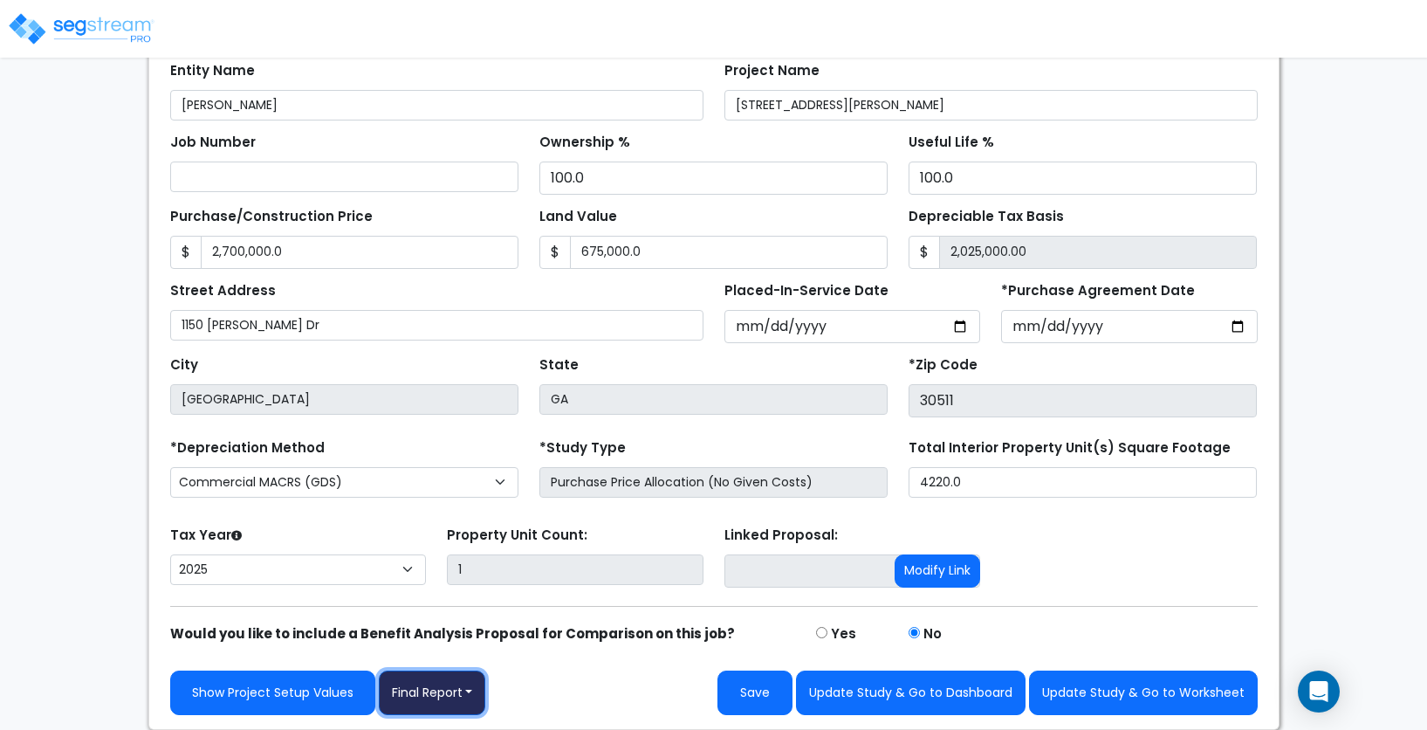
click at [447, 690] on button "Final Report" at bounding box center [432, 692] width 107 height 45
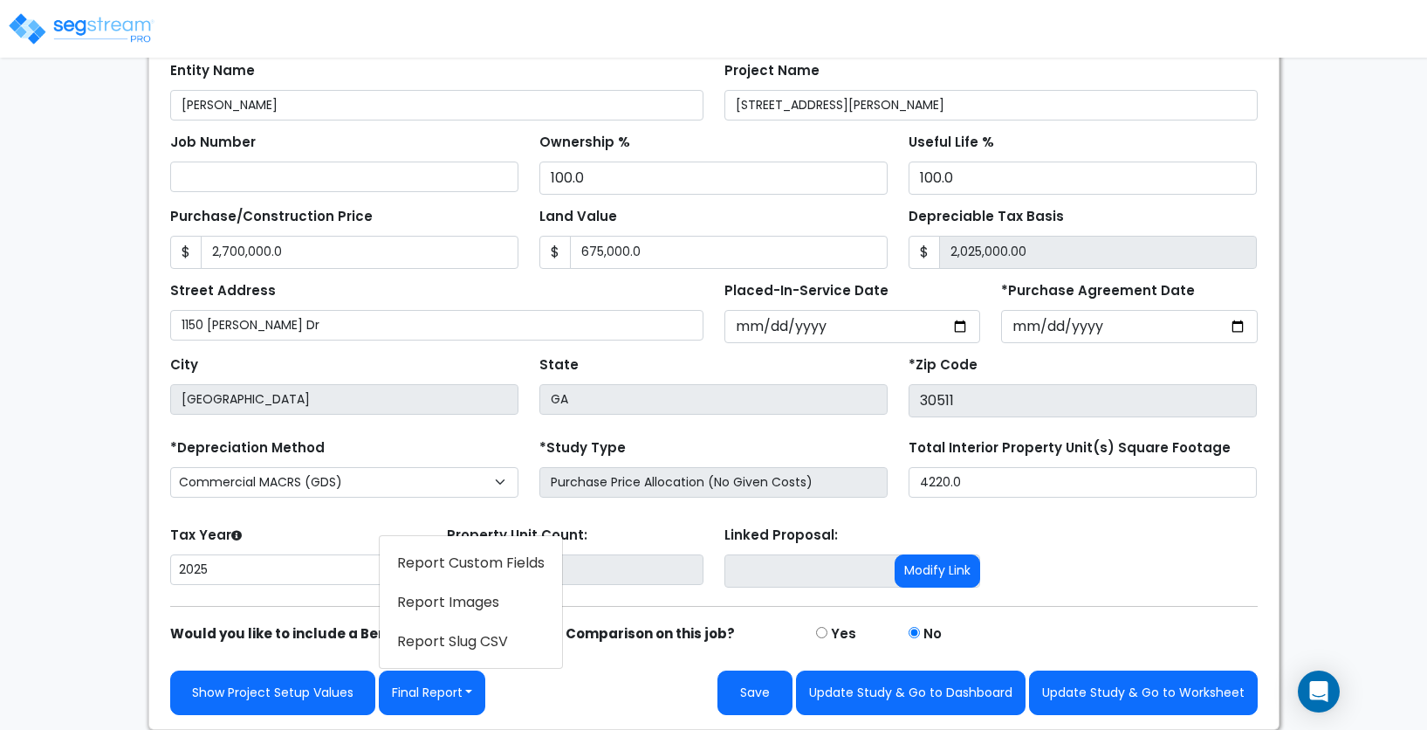
click at [491, 605] on link "Report Images" at bounding box center [471, 602] width 182 height 40
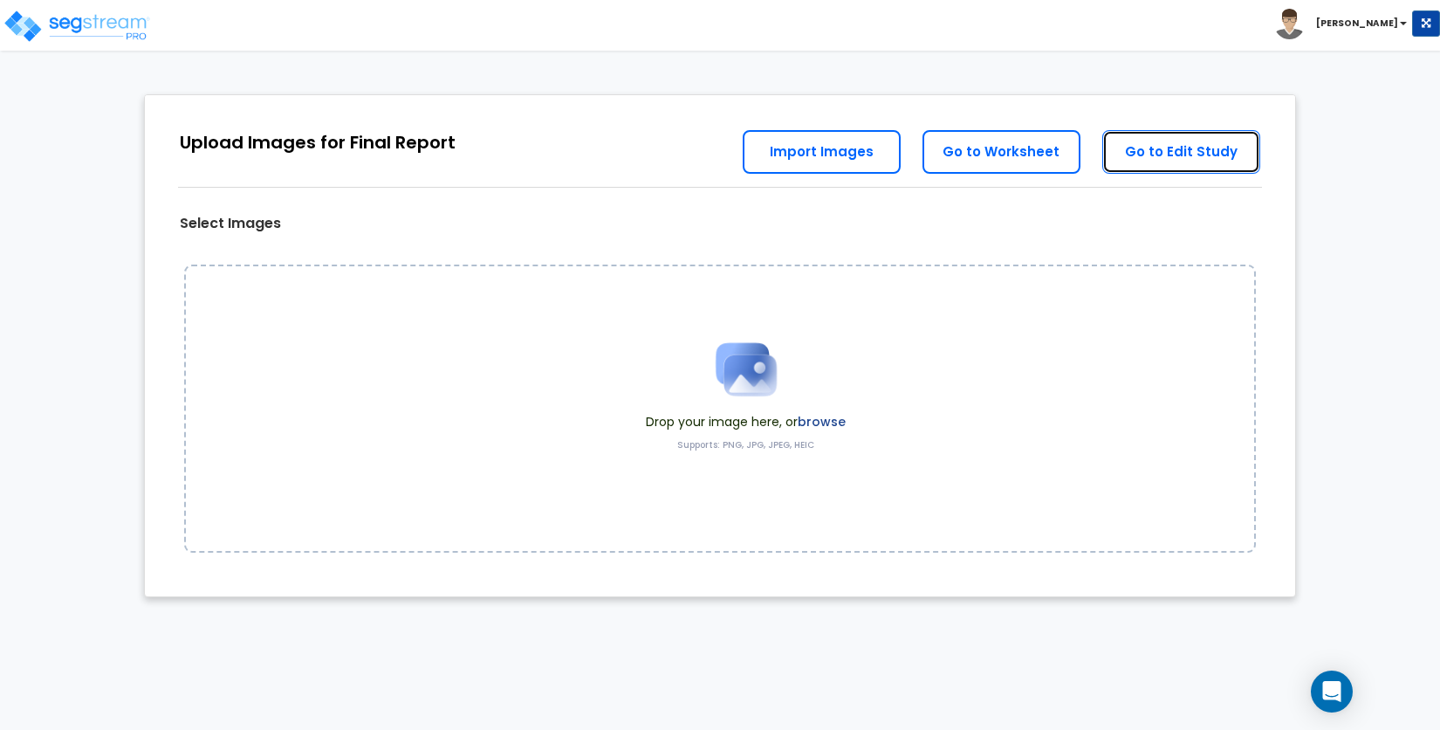
click at [1163, 150] on link "Go to Edit Study" at bounding box center [1181, 152] width 158 height 44
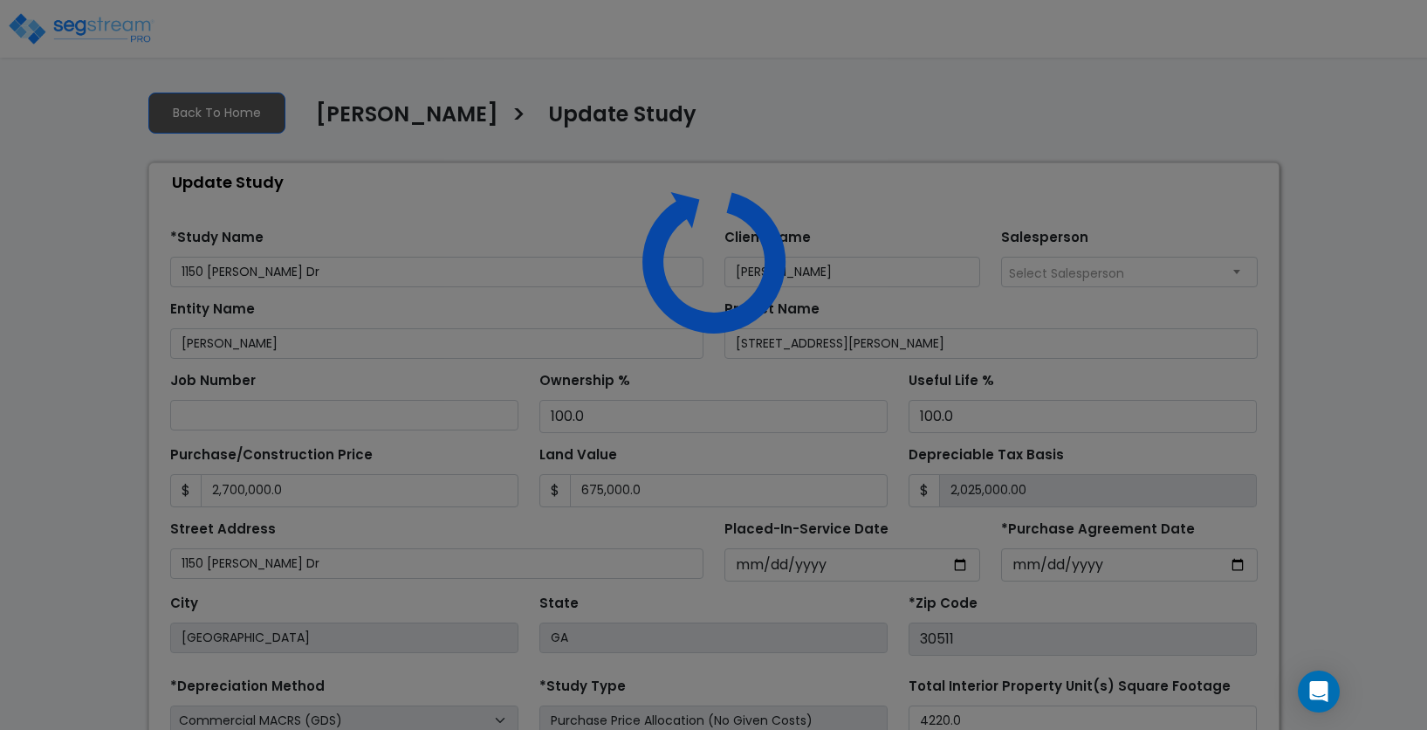
select select "2025"
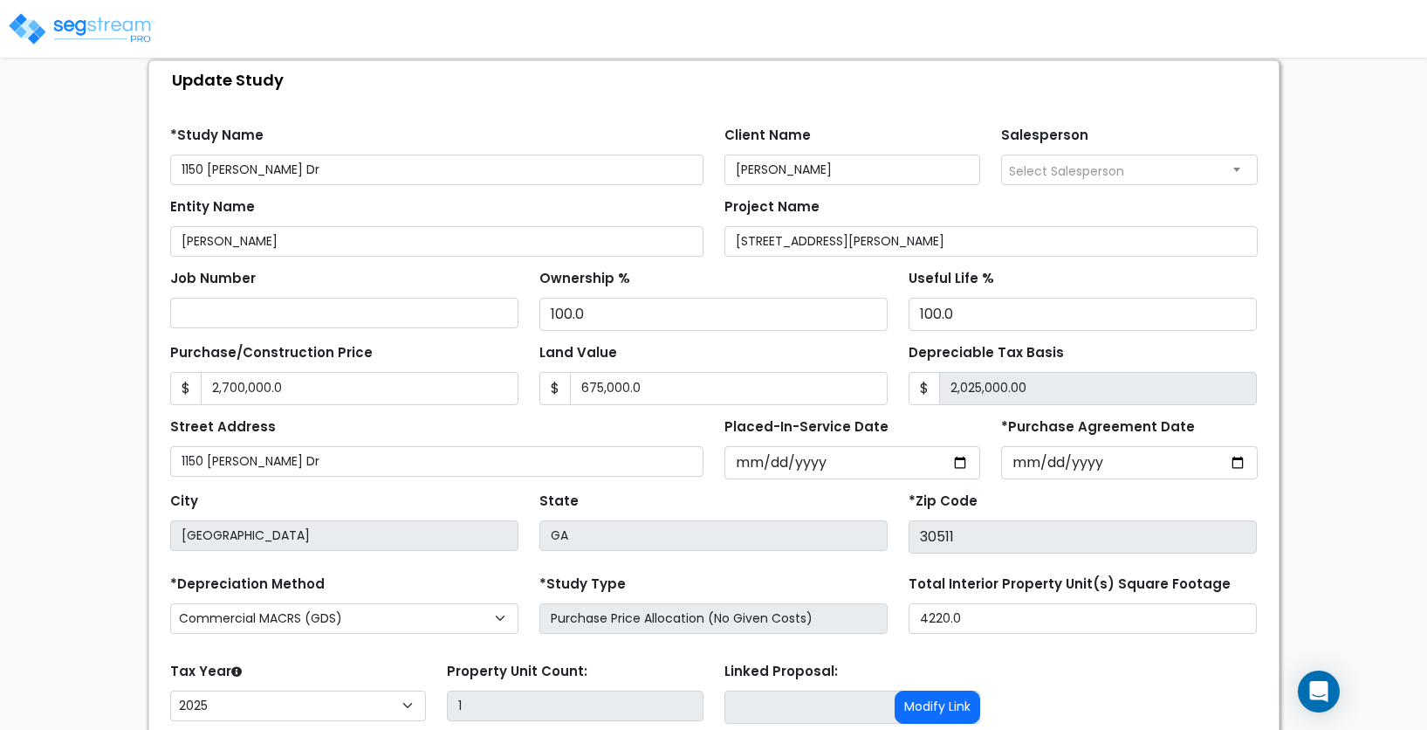
scroll to position [238, 0]
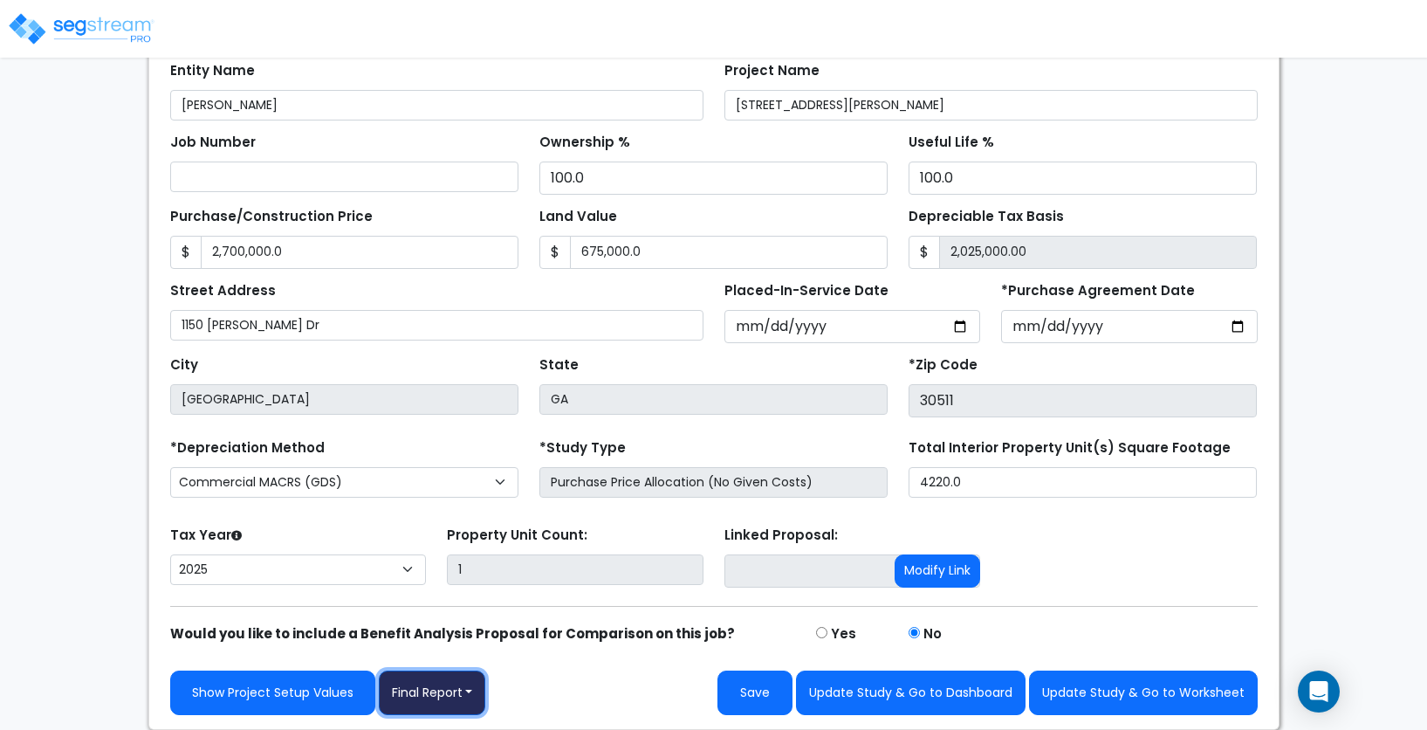
click at [470, 685] on button "Final Report" at bounding box center [432, 692] width 107 height 45
